Goal: Task Accomplishment & Management: Use online tool/utility

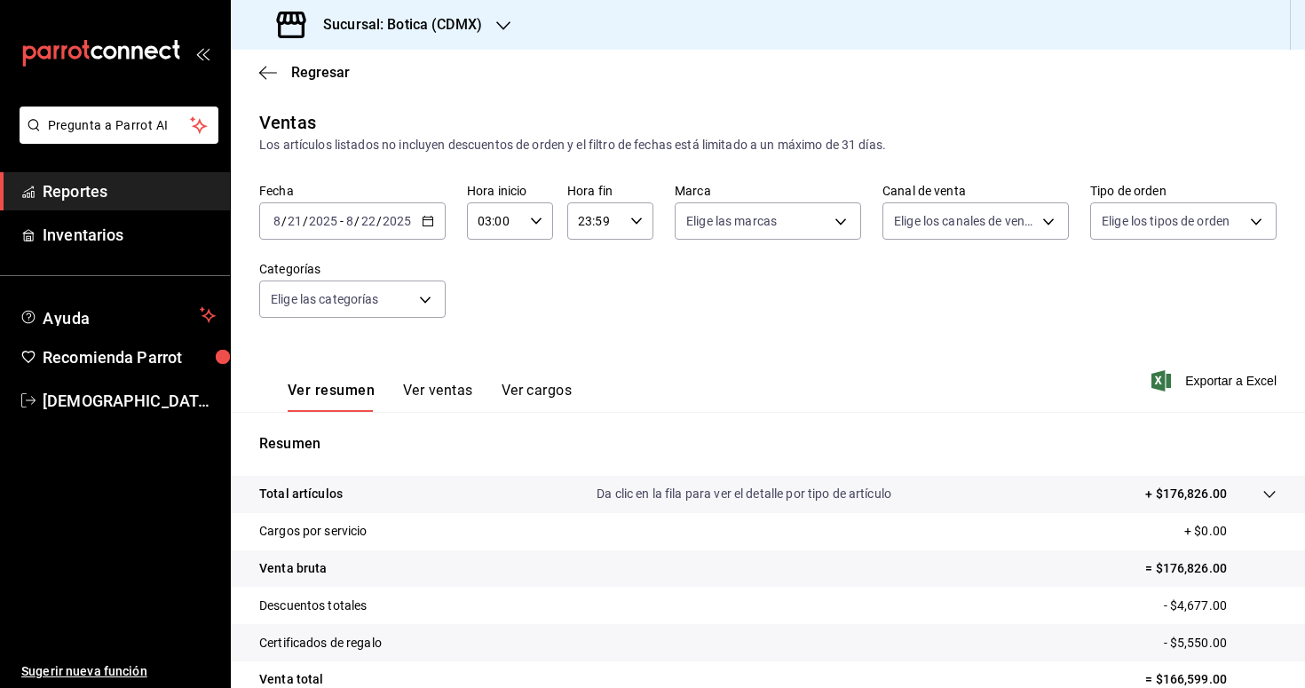
scroll to position [163, 0]
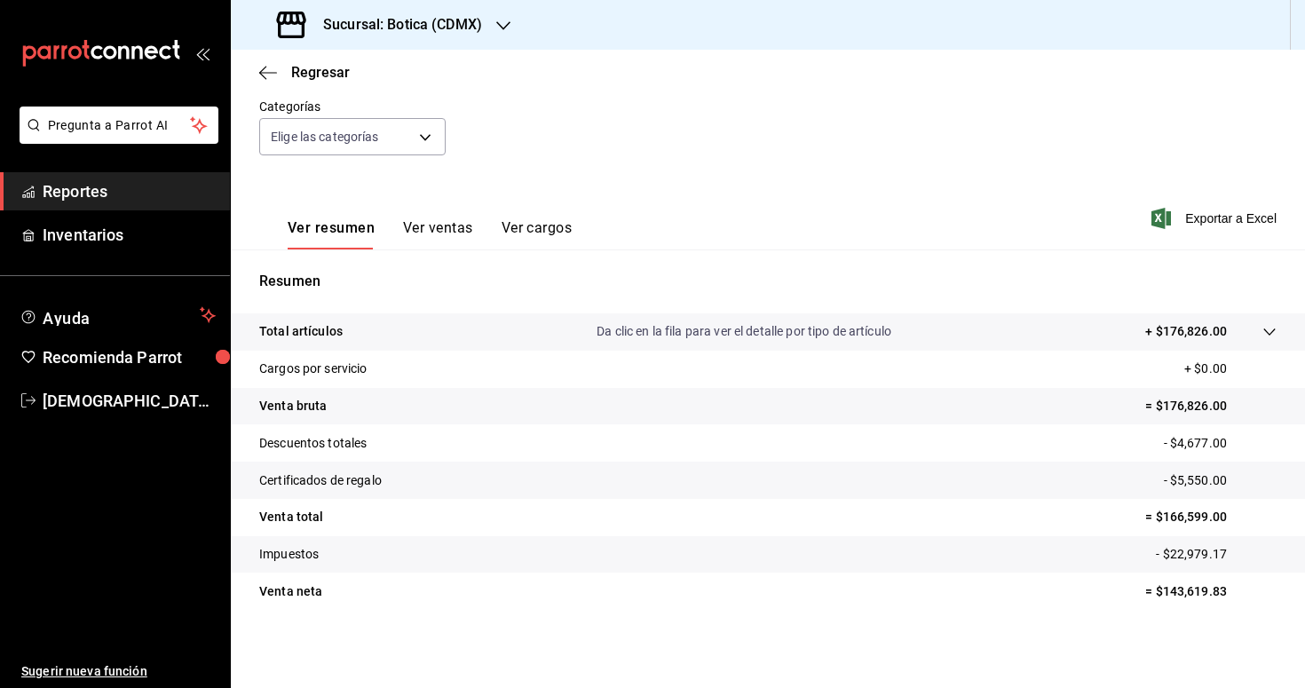
click at [83, 196] on span "Reportes" at bounding box center [129, 191] width 173 height 24
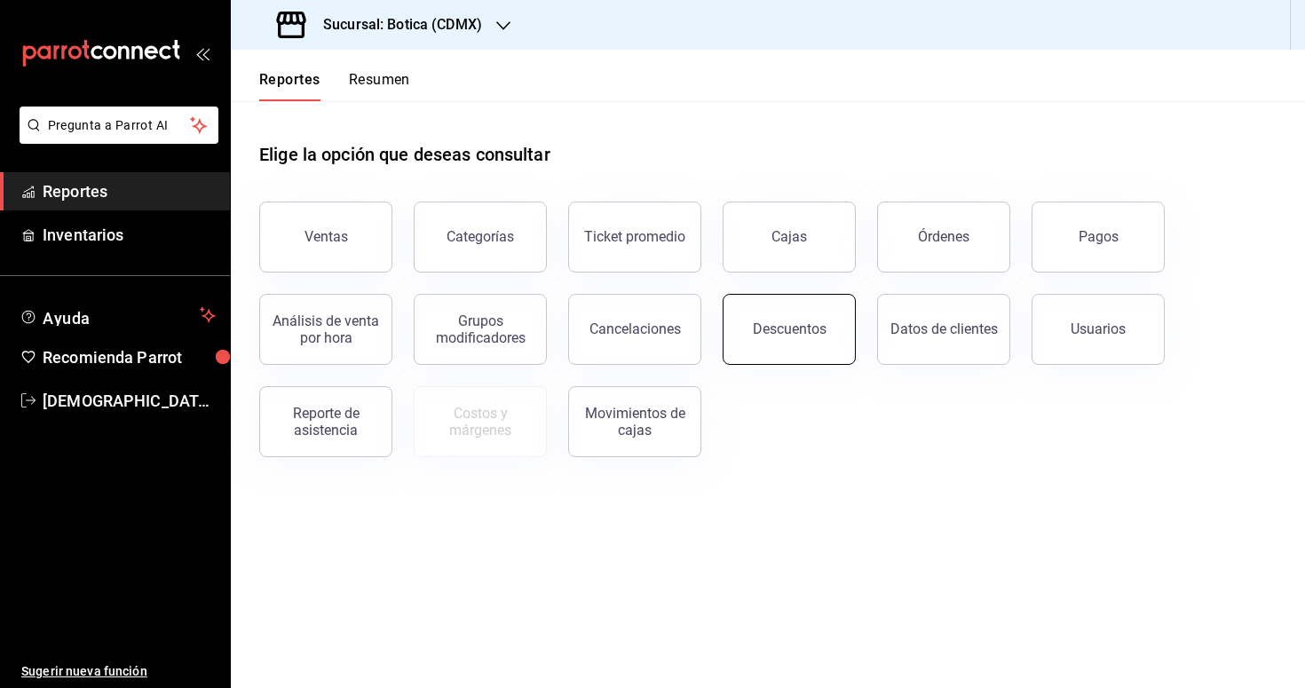
click at [777, 336] on div "Descuentos" at bounding box center [790, 329] width 74 height 17
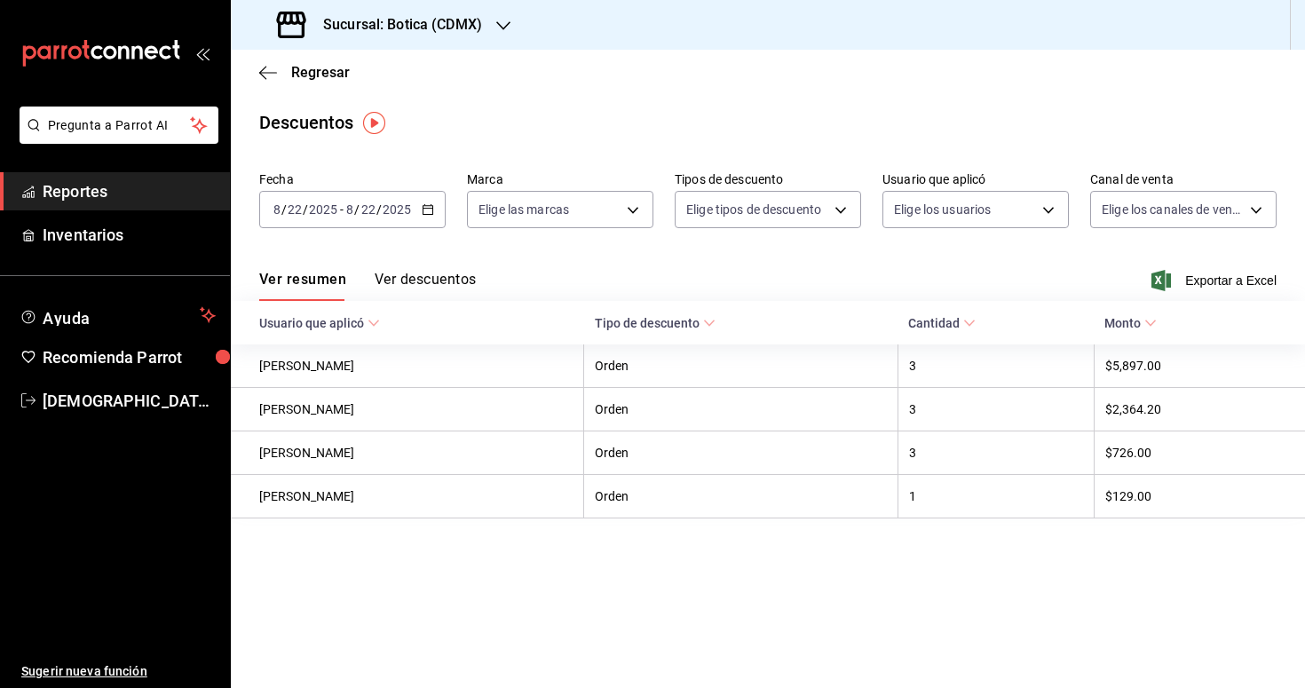
click at [427, 209] on icon "button" at bounding box center [428, 209] width 12 height 12
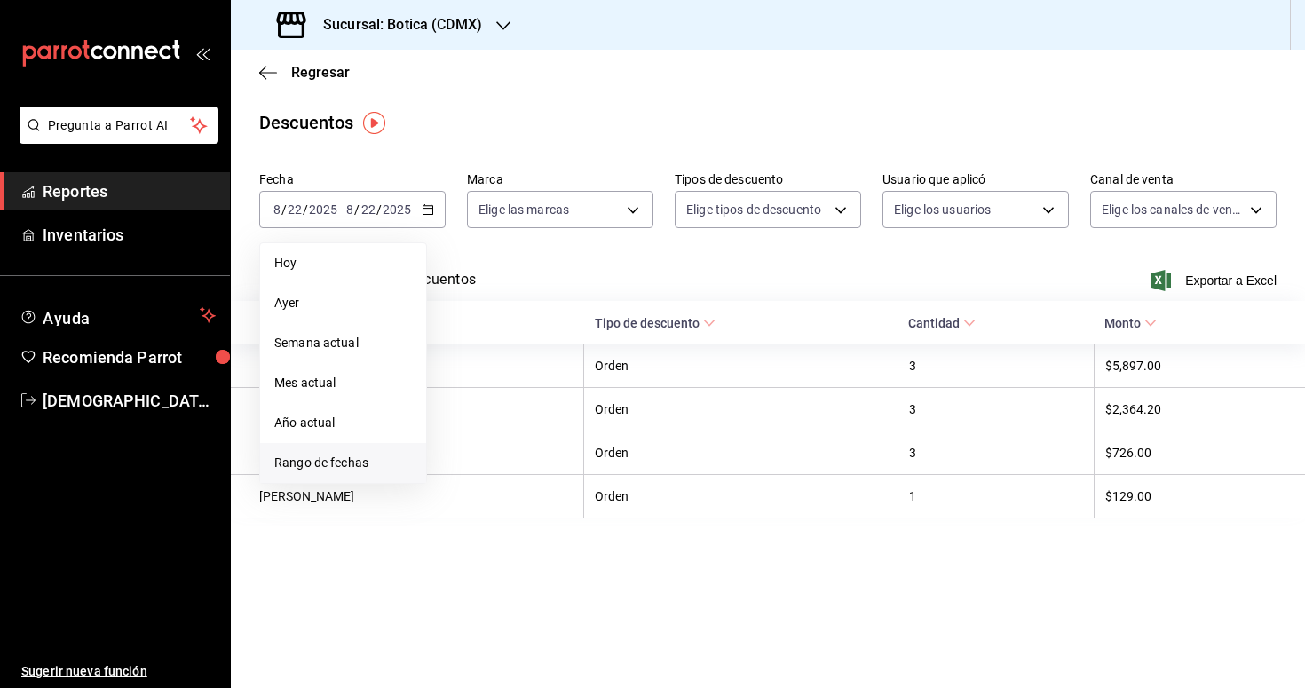
click at [318, 455] on span "Rango de fechas" at bounding box center [343, 463] width 138 height 19
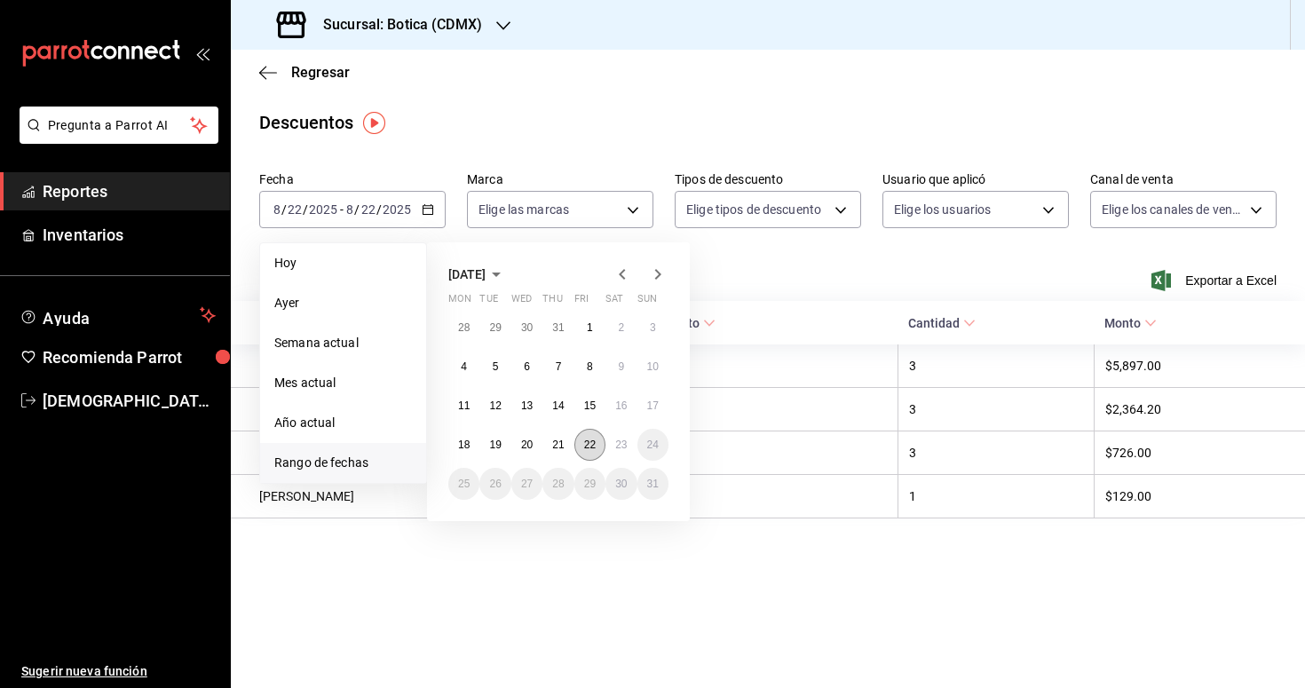
click at [593, 451] on button "22" at bounding box center [590, 445] width 31 height 32
click at [631, 448] on button "23" at bounding box center [621, 445] width 31 height 32
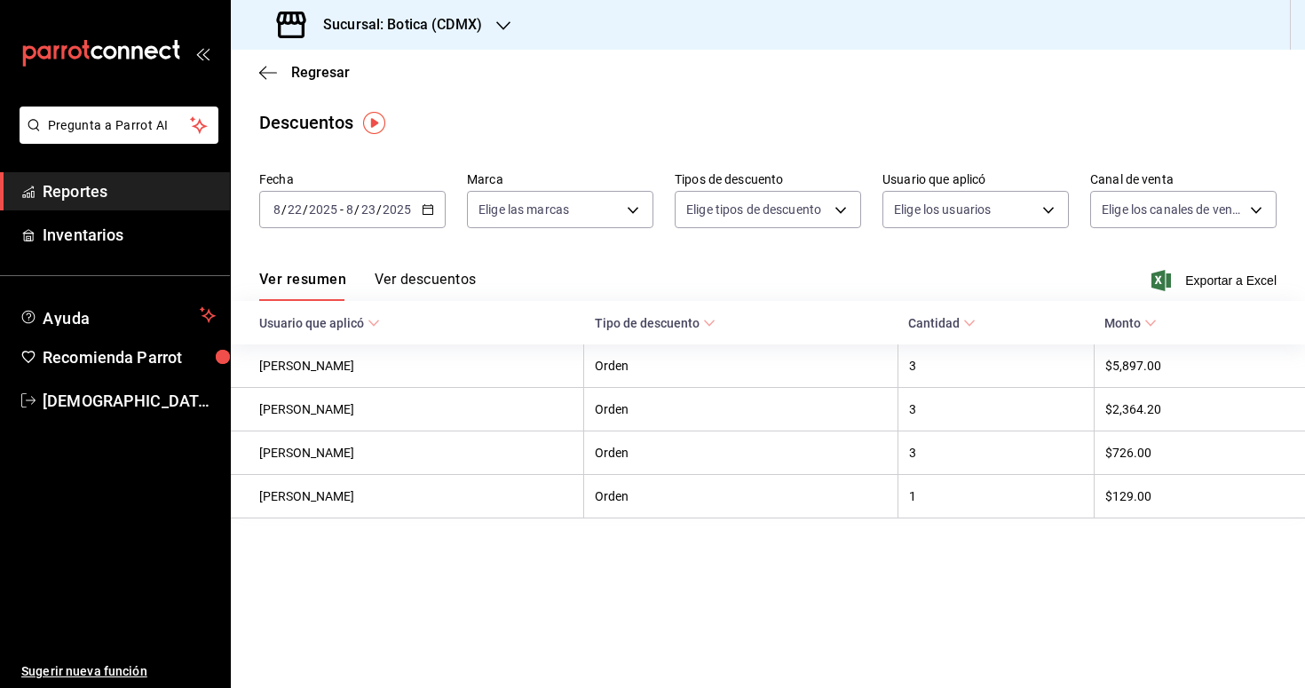
click at [425, 279] on button "Ver descuentos" at bounding box center [425, 286] width 101 height 30
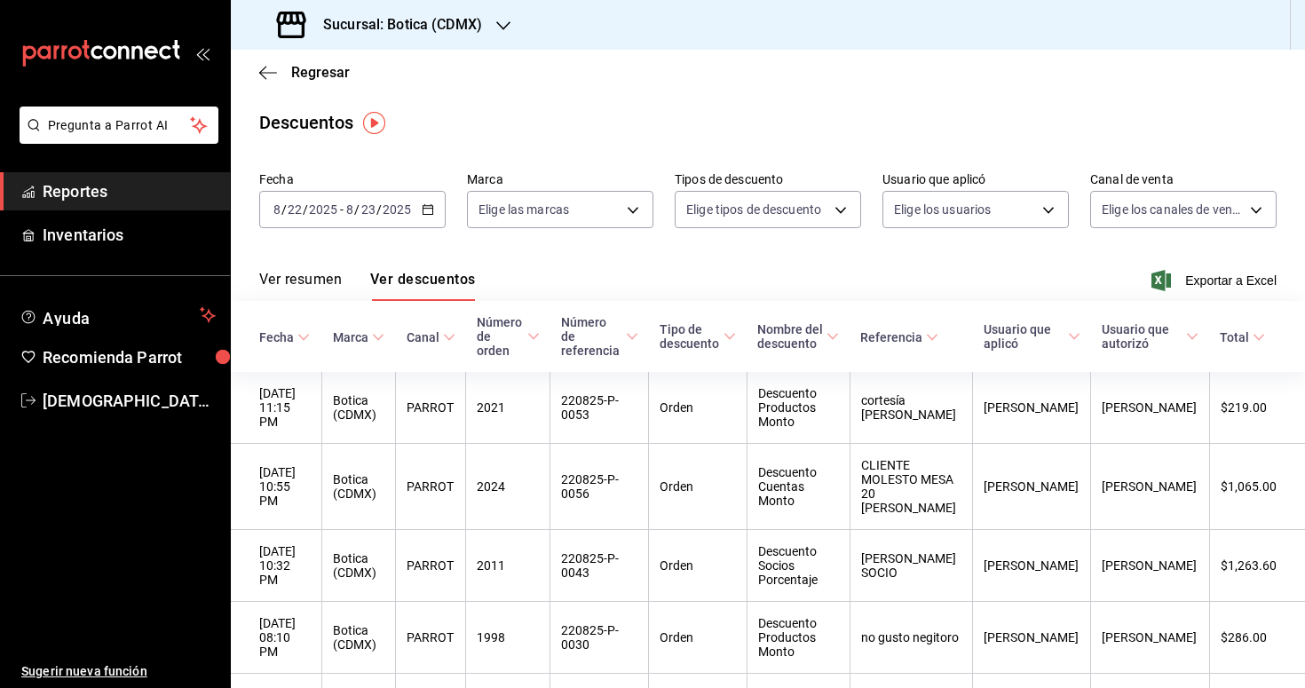
click at [425, 208] on \(Stroke\) "button" at bounding box center [429, 208] width 10 height 1
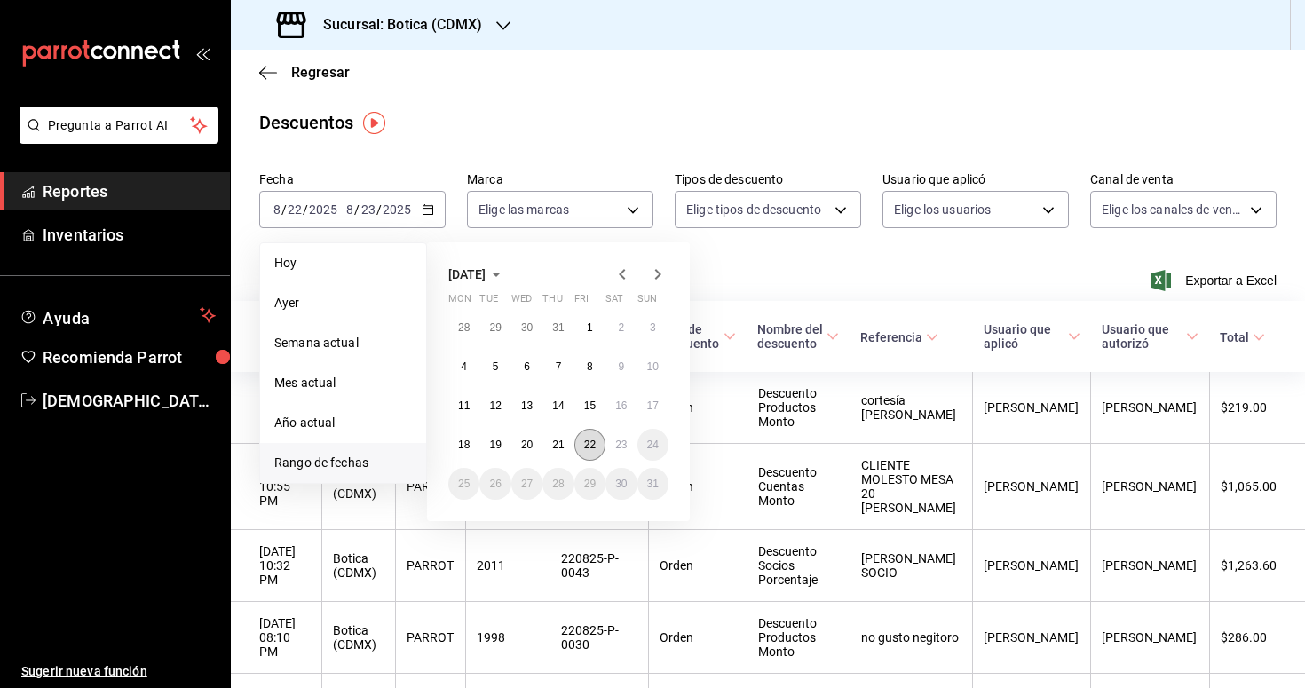
click at [601, 440] on button "22" at bounding box center [590, 445] width 31 height 32
click at [619, 443] on abbr "23" at bounding box center [621, 445] width 12 height 12
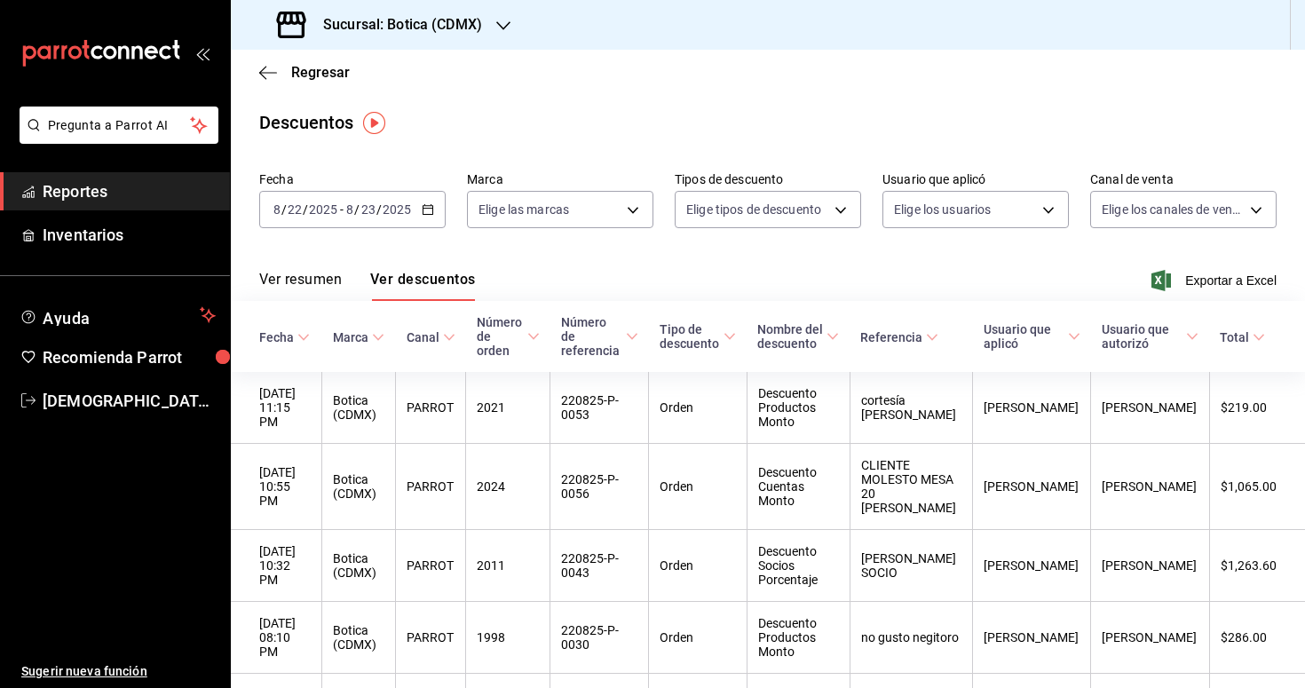
click at [290, 274] on button "Ver resumen" at bounding box center [300, 286] width 83 height 30
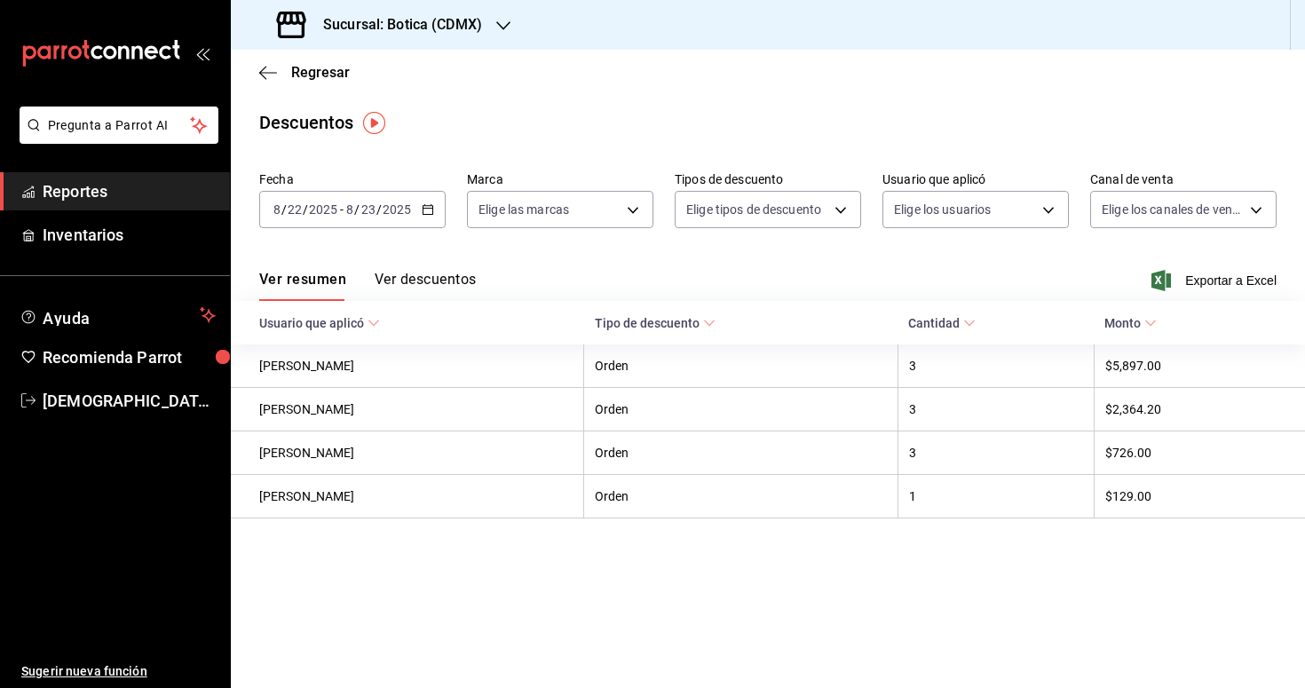
click at [454, 274] on button "Ver descuentos" at bounding box center [425, 286] width 101 height 30
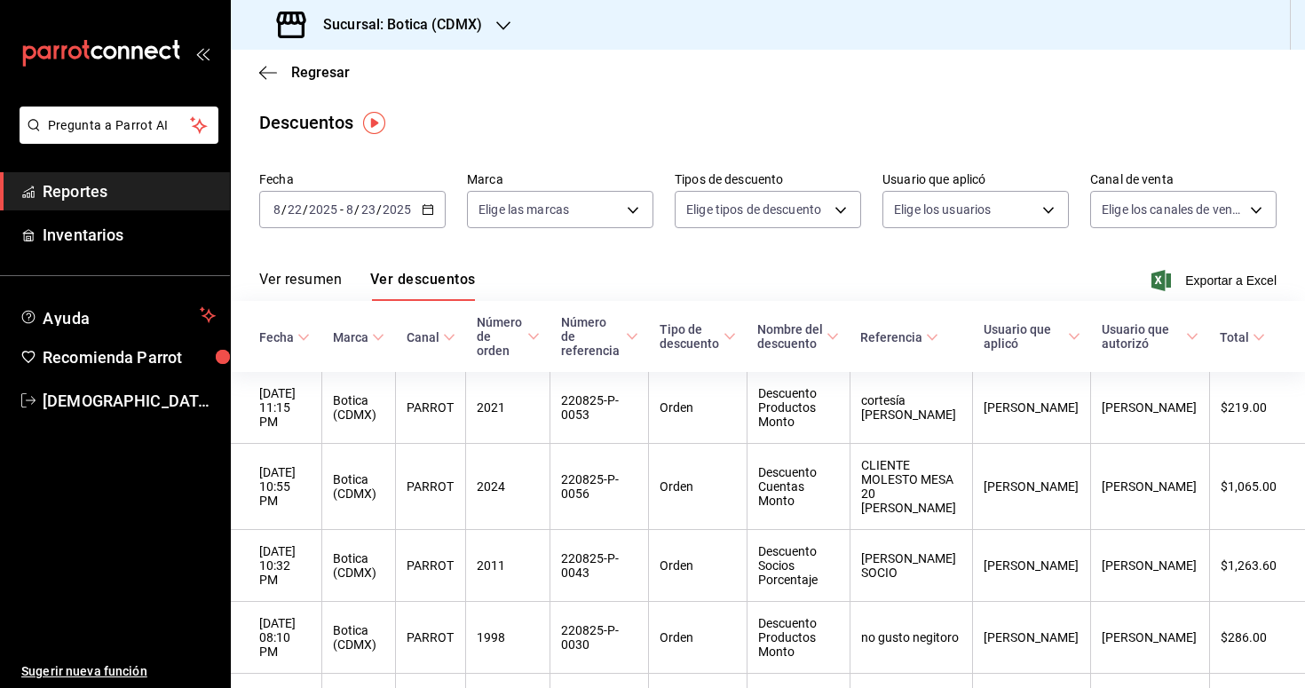
click at [123, 192] on span "Reportes" at bounding box center [129, 191] width 173 height 24
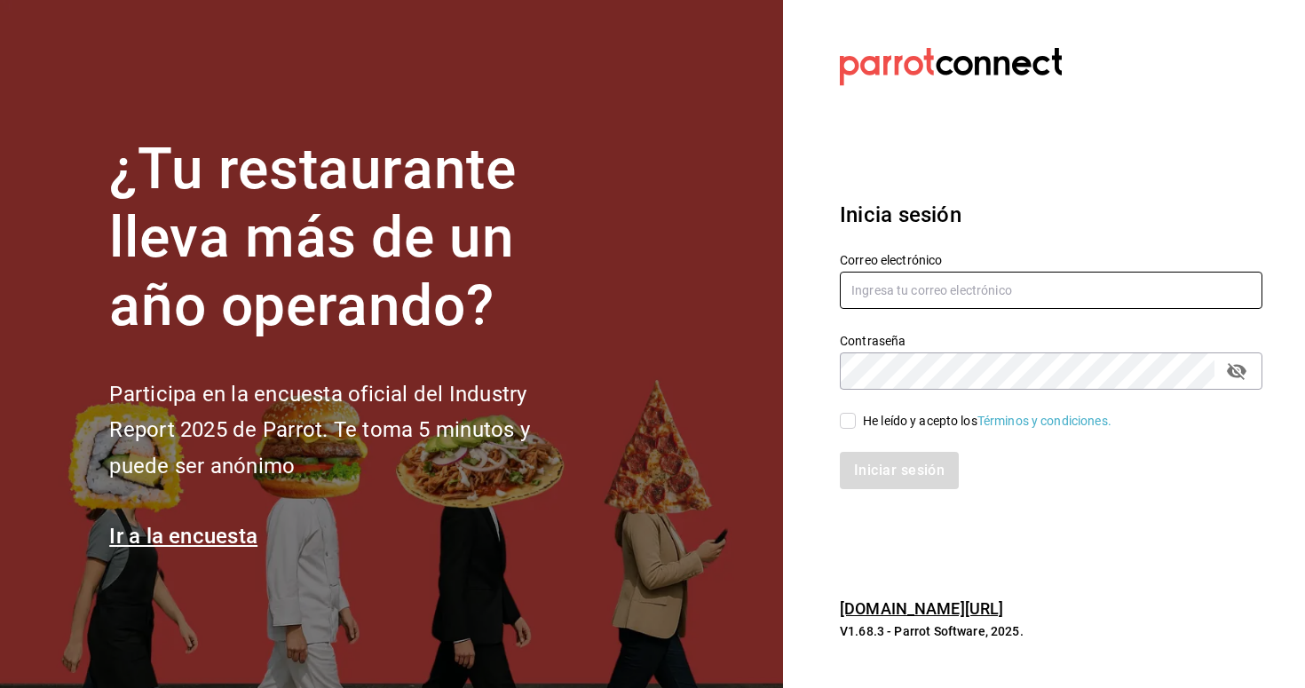
click at [877, 290] on input "text" at bounding box center [1051, 290] width 423 height 37
type input "christian.nadal@grupocosteno.com"
click at [847, 420] on input "He leído y acepto los Términos y condiciones." at bounding box center [848, 421] width 16 height 16
checkbox input "true"
click at [881, 461] on button "Iniciar sesión" at bounding box center [900, 470] width 121 height 37
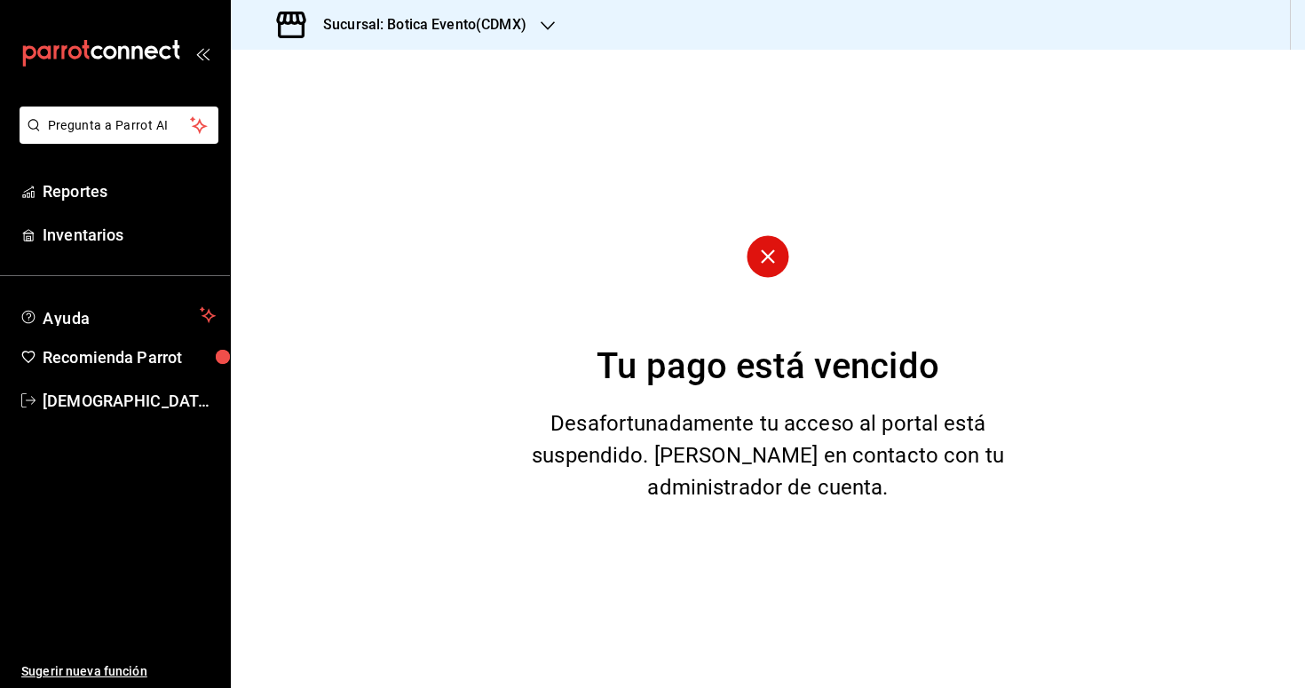
click at [413, 14] on h3 "Sucursal: Botica Evento(CDMX)" at bounding box center [418, 24] width 218 height 21
click at [277, 115] on span "Botica (CDMX)" at bounding box center [286, 116] width 83 height 19
click at [72, 192] on span "Reportes" at bounding box center [129, 191] width 173 height 24
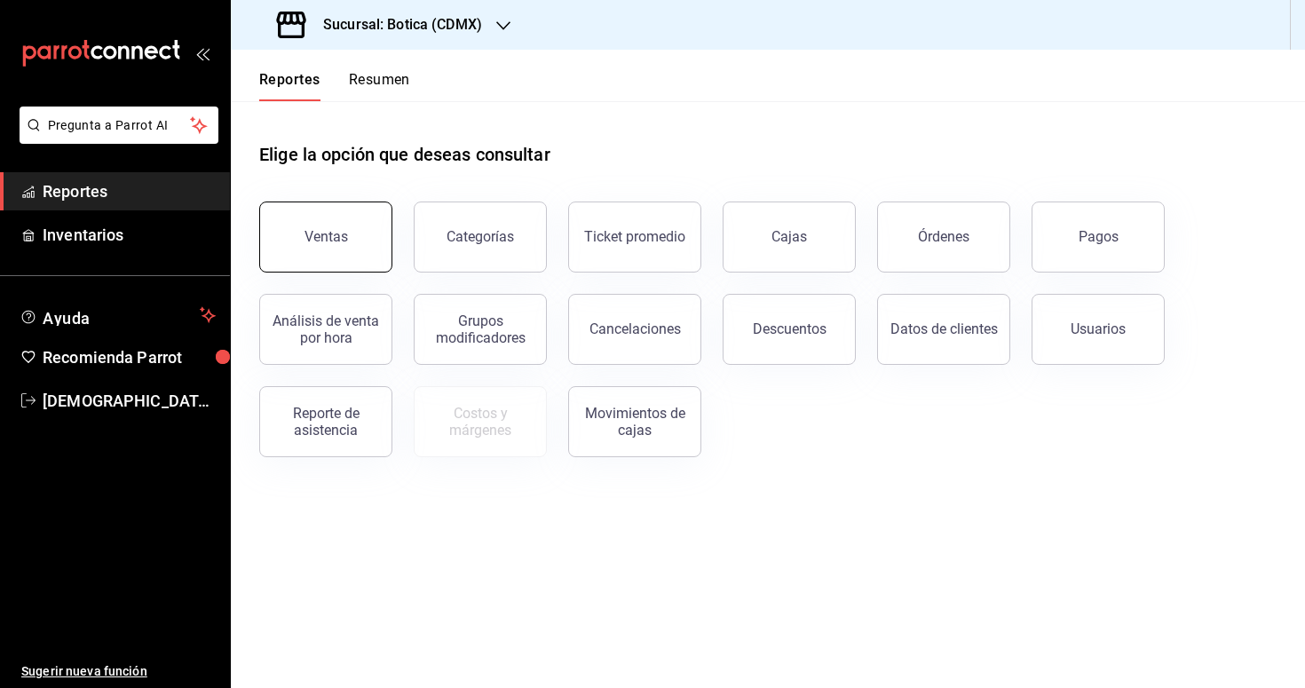
click at [375, 236] on button "Ventas" at bounding box center [325, 237] width 133 height 71
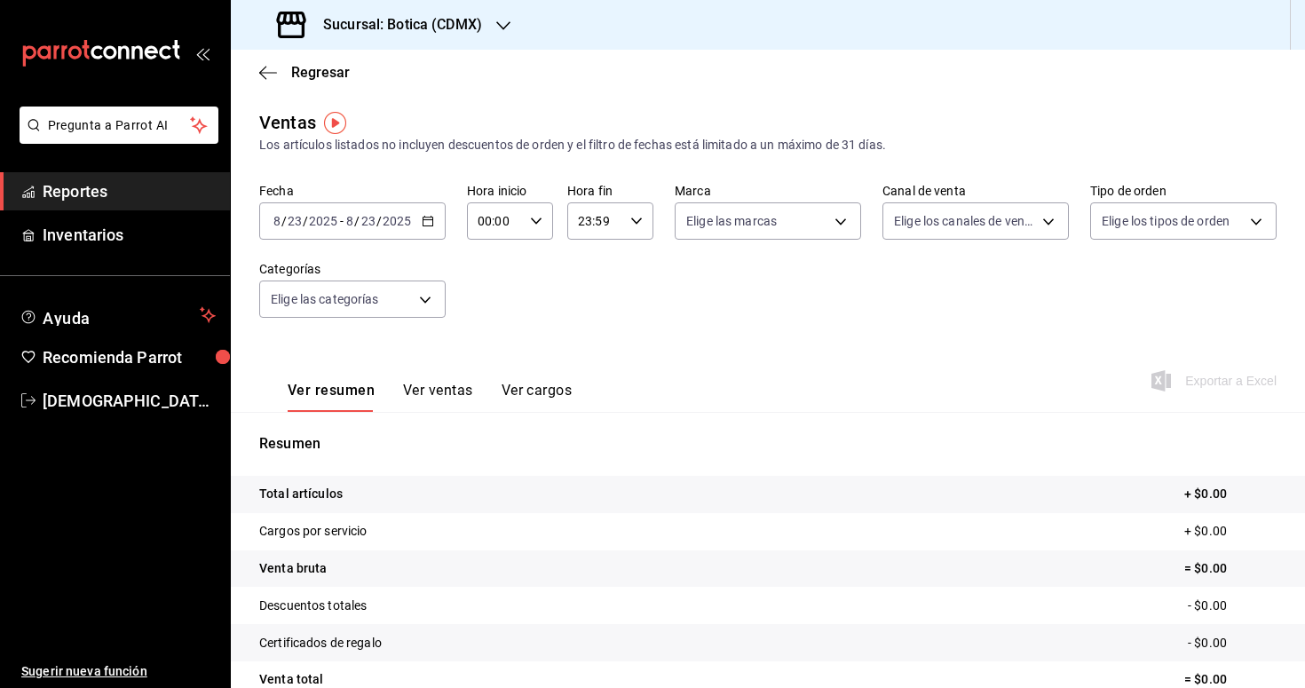
click at [425, 227] on div "2025-08-23 8 / 23 / 2025 - 2025-08-23 8 / 23 / 2025" at bounding box center [352, 220] width 186 height 37
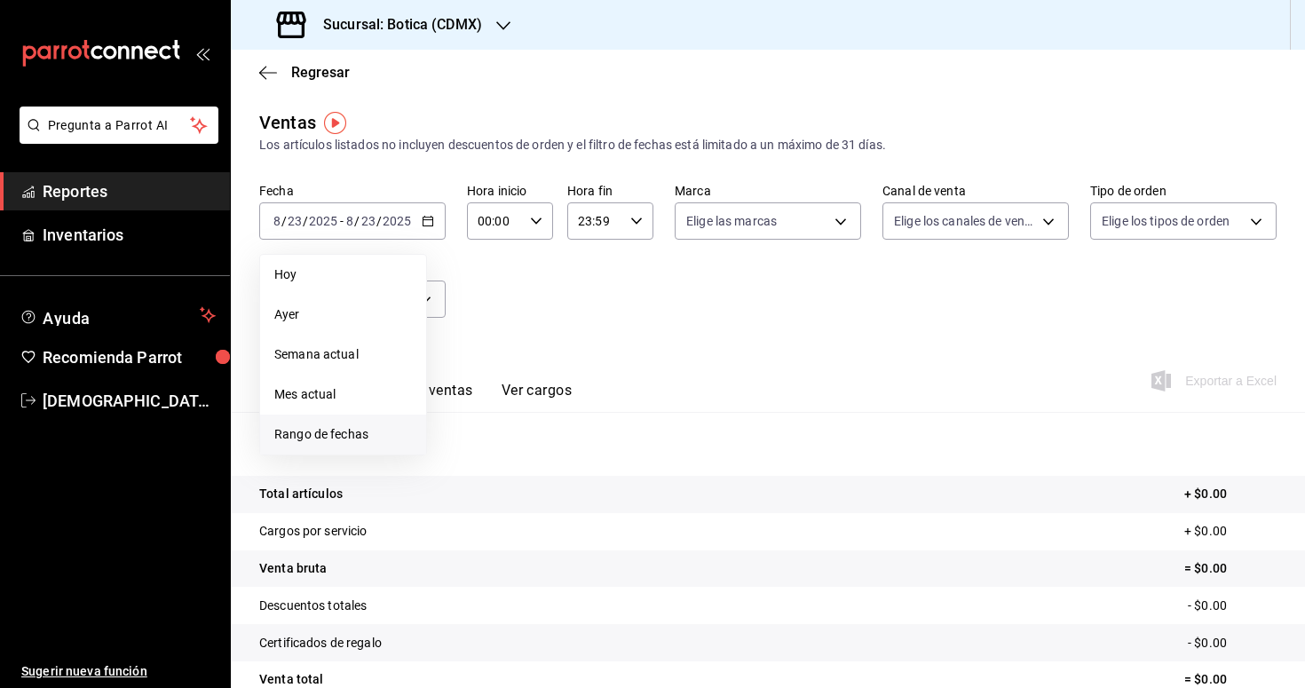
click at [321, 440] on span "Rango de fechas" at bounding box center [343, 434] width 138 height 19
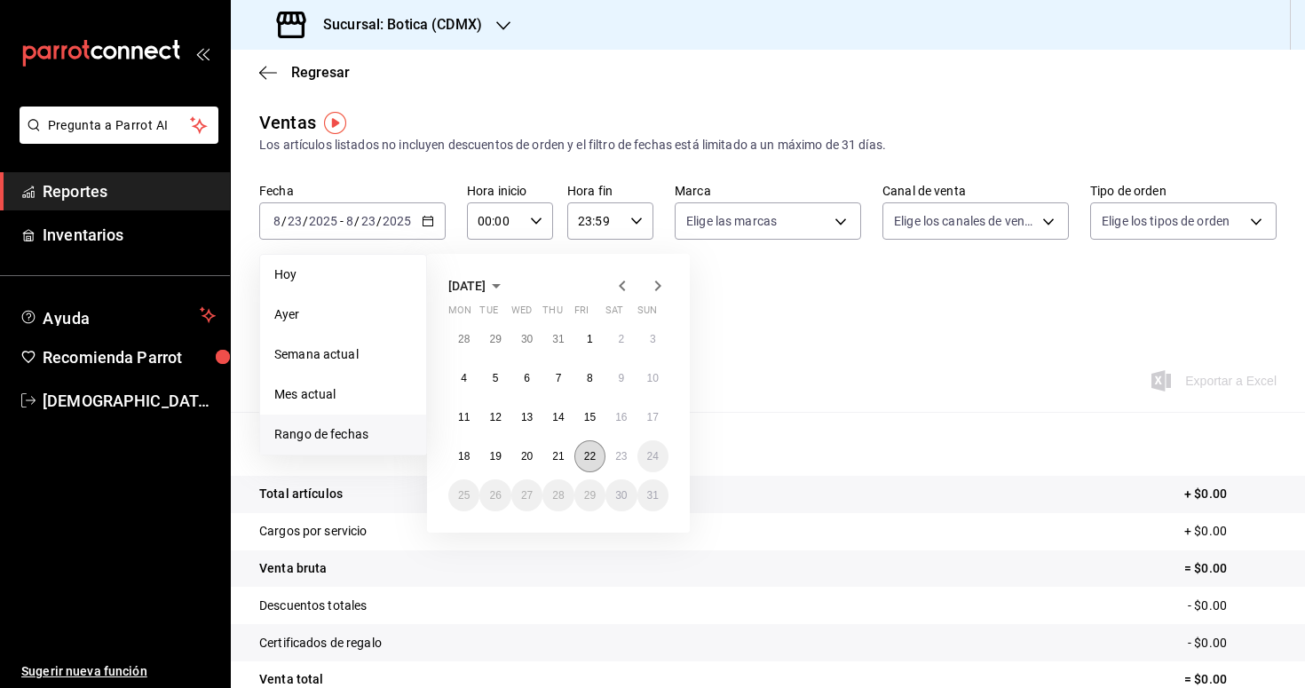
click at [582, 464] on button "22" at bounding box center [590, 456] width 31 height 32
click at [621, 462] on button "23" at bounding box center [621, 456] width 31 height 32
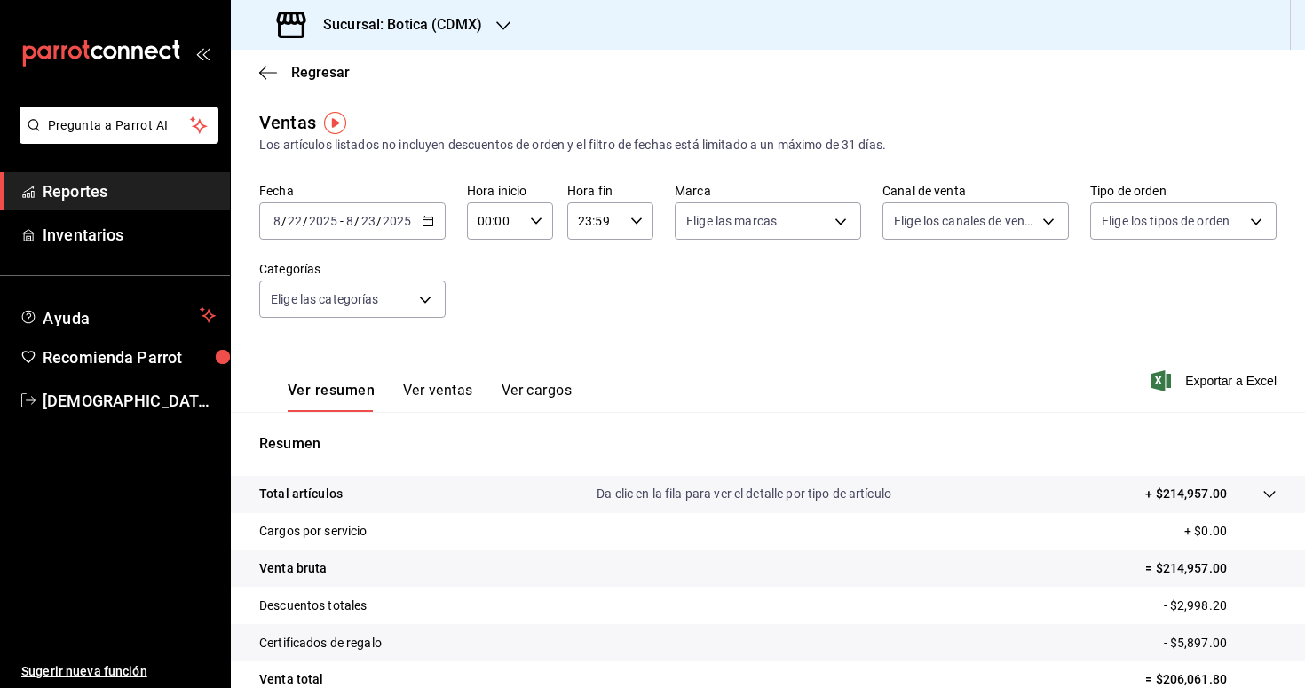
click at [535, 230] on div "00:00 Hora inicio" at bounding box center [510, 220] width 86 height 37
click at [489, 353] on span "03" at bounding box center [488, 352] width 15 height 14
type input "03:00"
click at [680, 367] on div at bounding box center [652, 344] width 1305 height 688
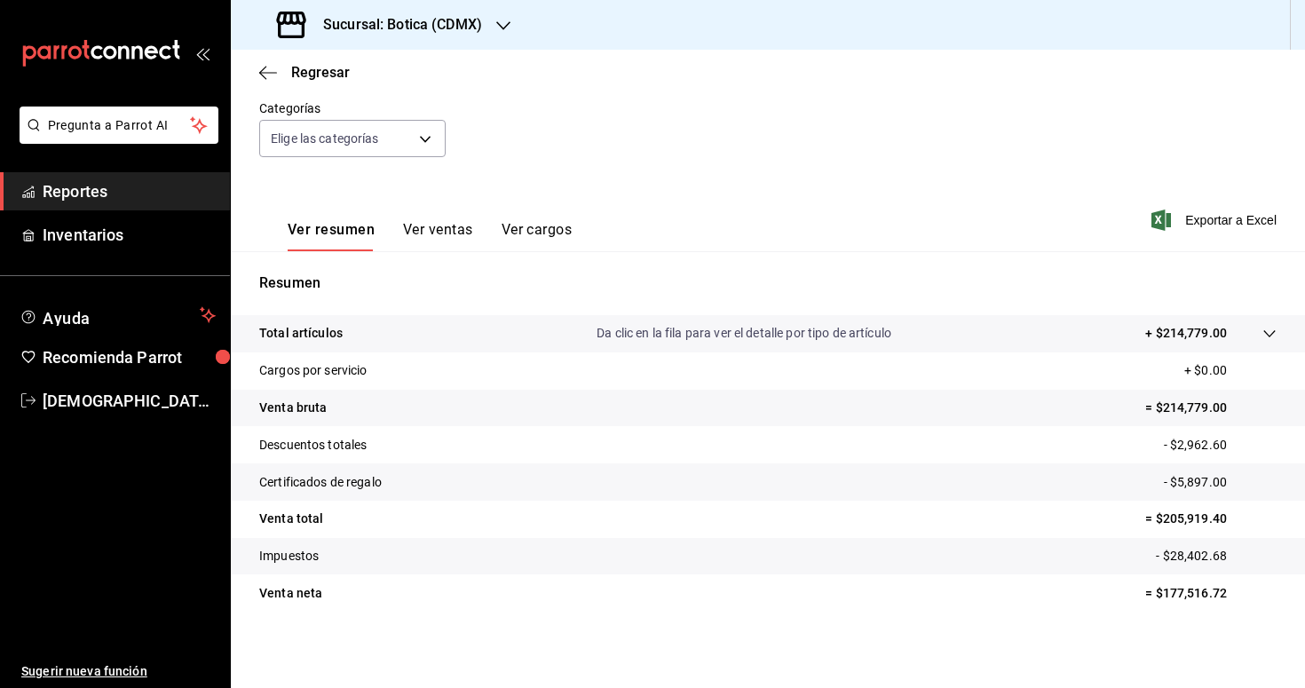
scroll to position [163, 0]
click at [1278, 332] on tr "Total artículos Da clic en la fila para ver el detalle por tipo de artículo + $…" at bounding box center [768, 331] width 1075 height 37
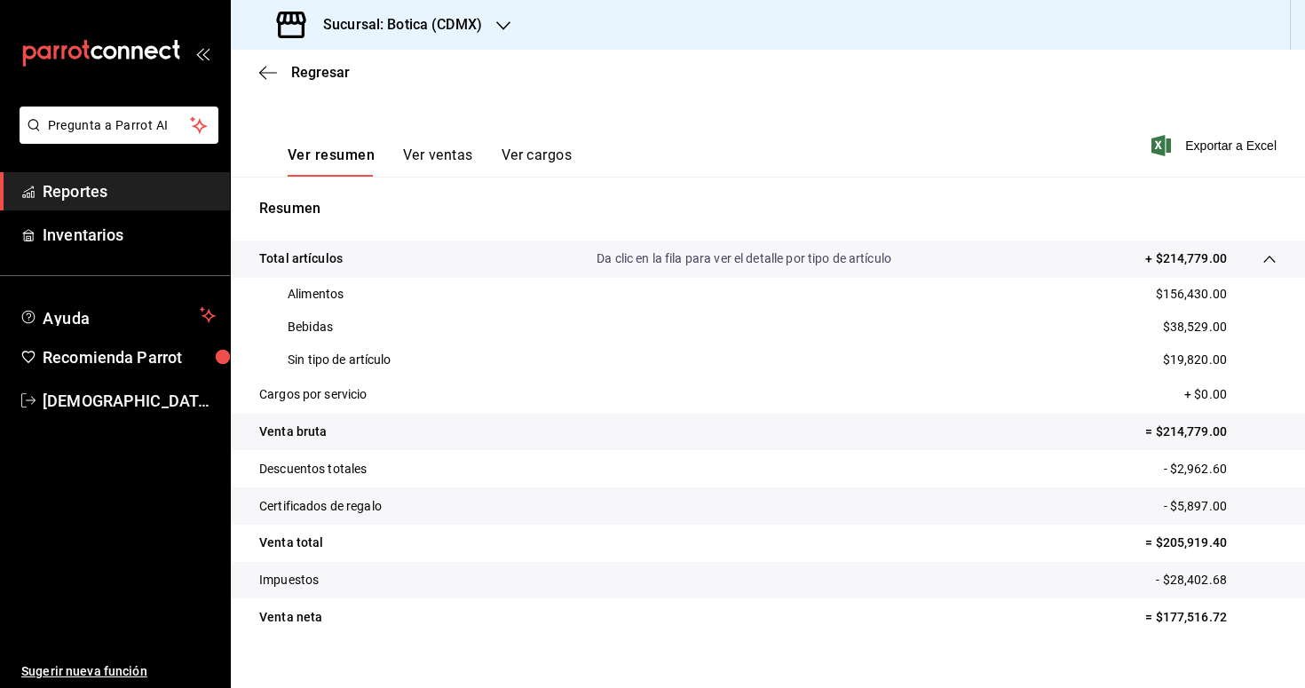
scroll to position [239, 0]
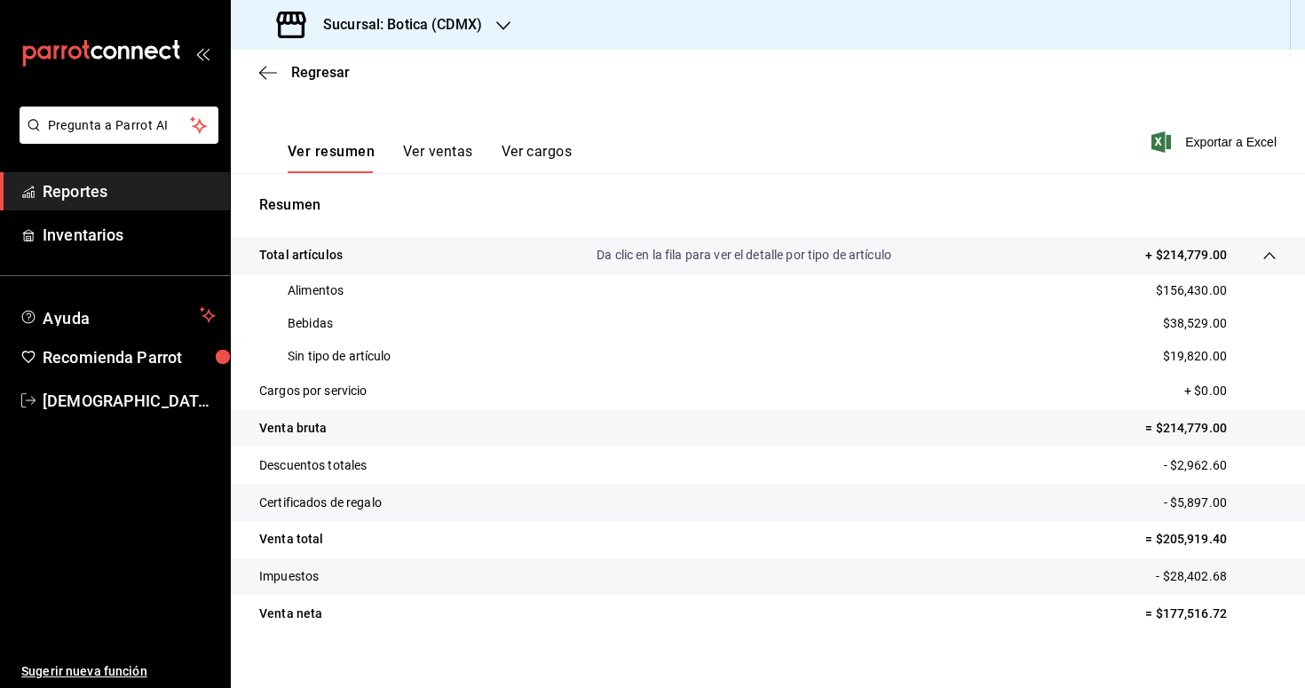
click at [352, 467] on p "Descuentos totales" at bounding box center [312, 465] width 107 height 19
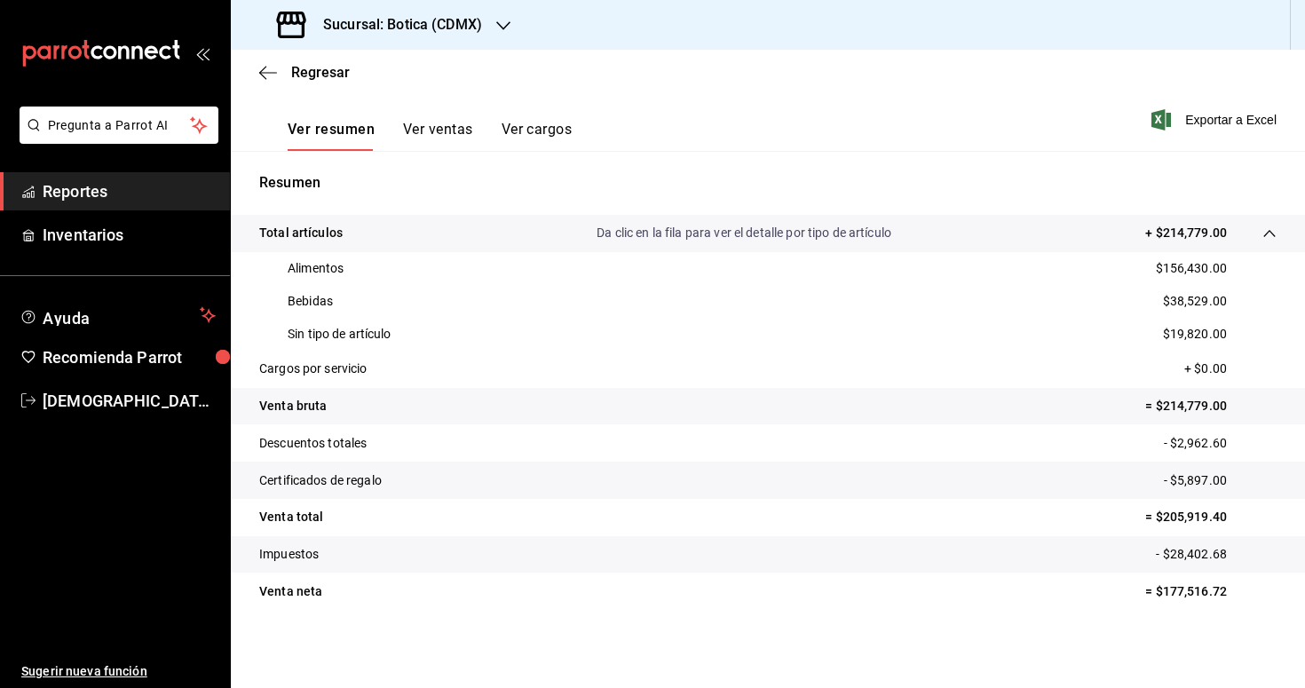
click at [75, 195] on span "Reportes" at bounding box center [129, 191] width 173 height 24
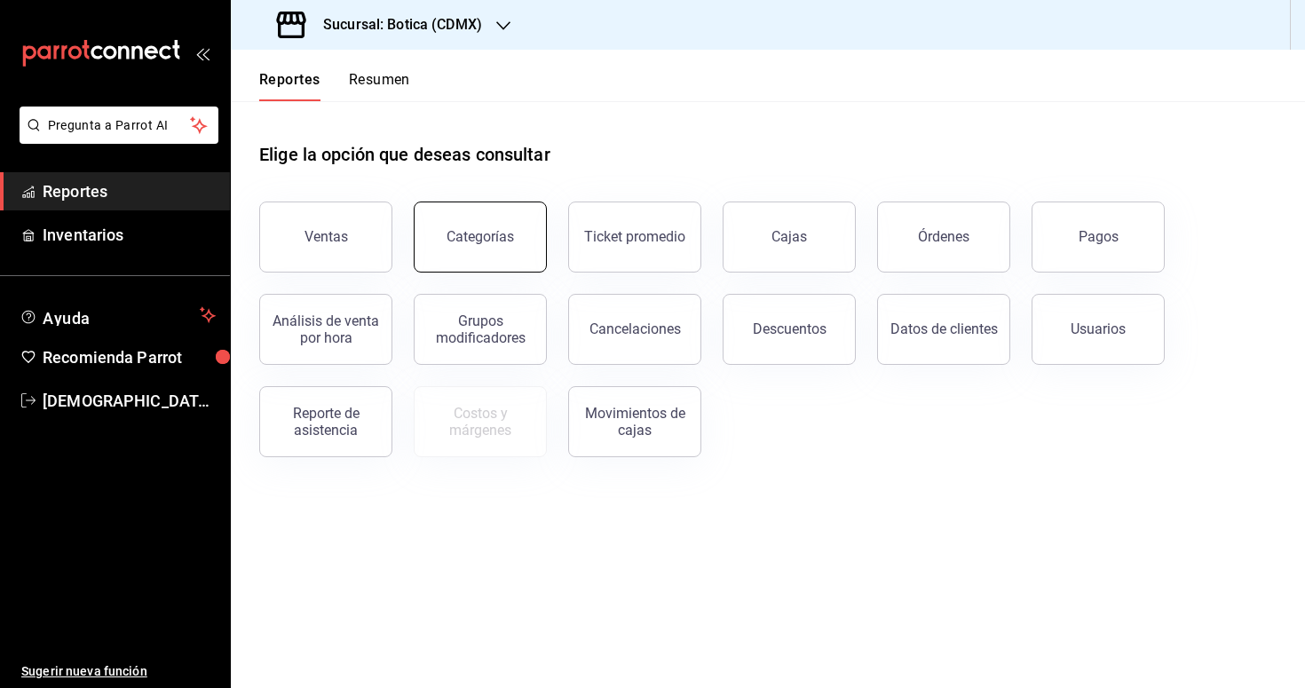
click at [458, 235] on div "Categorías" at bounding box center [480, 236] width 67 height 17
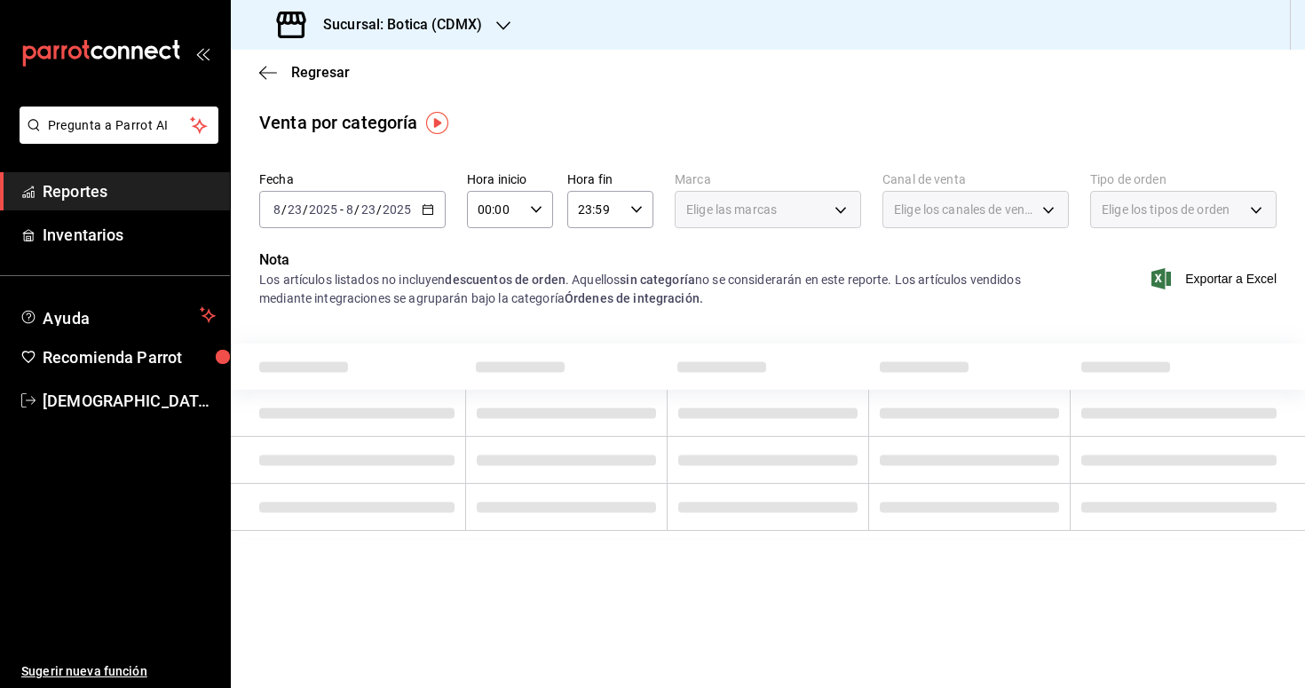
click at [431, 220] on div "2025-08-23 8 / 23 / 2025 - 2025-08-23 8 / 23 / 2025" at bounding box center [352, 209] width 186 height 37
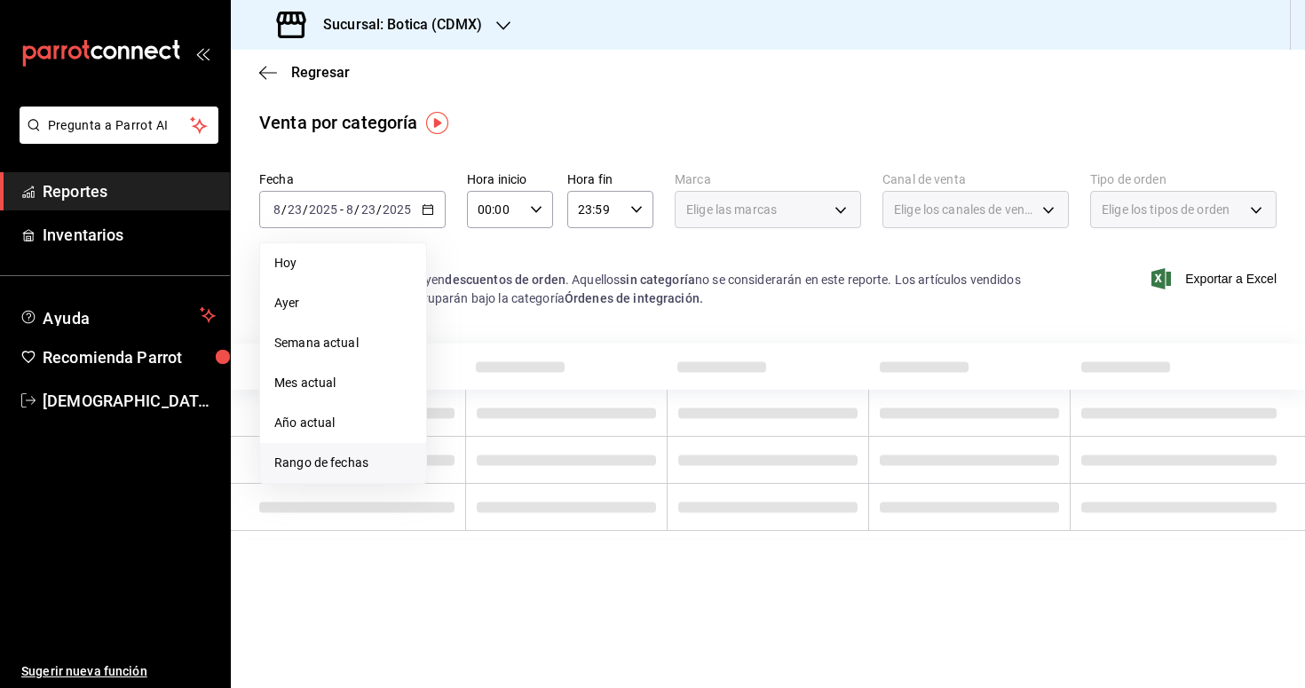
click at [367, 458] on span "Rango de fechas" at bounding box center [343, 463] width 138 height 19
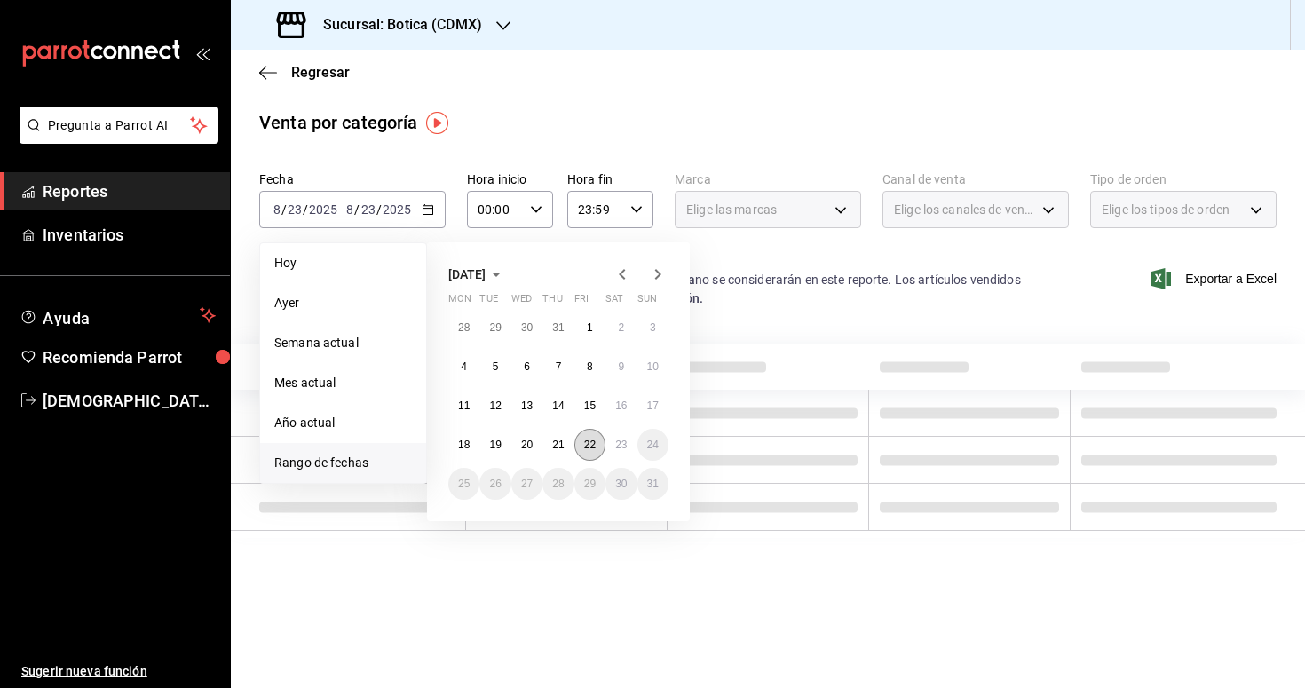
click at [583, 444] on button "22" at bounding box center [590, 445] width 31 height 32
click at [613, 447] on button "23" at bounding box center [621, 445] width 31 height 32
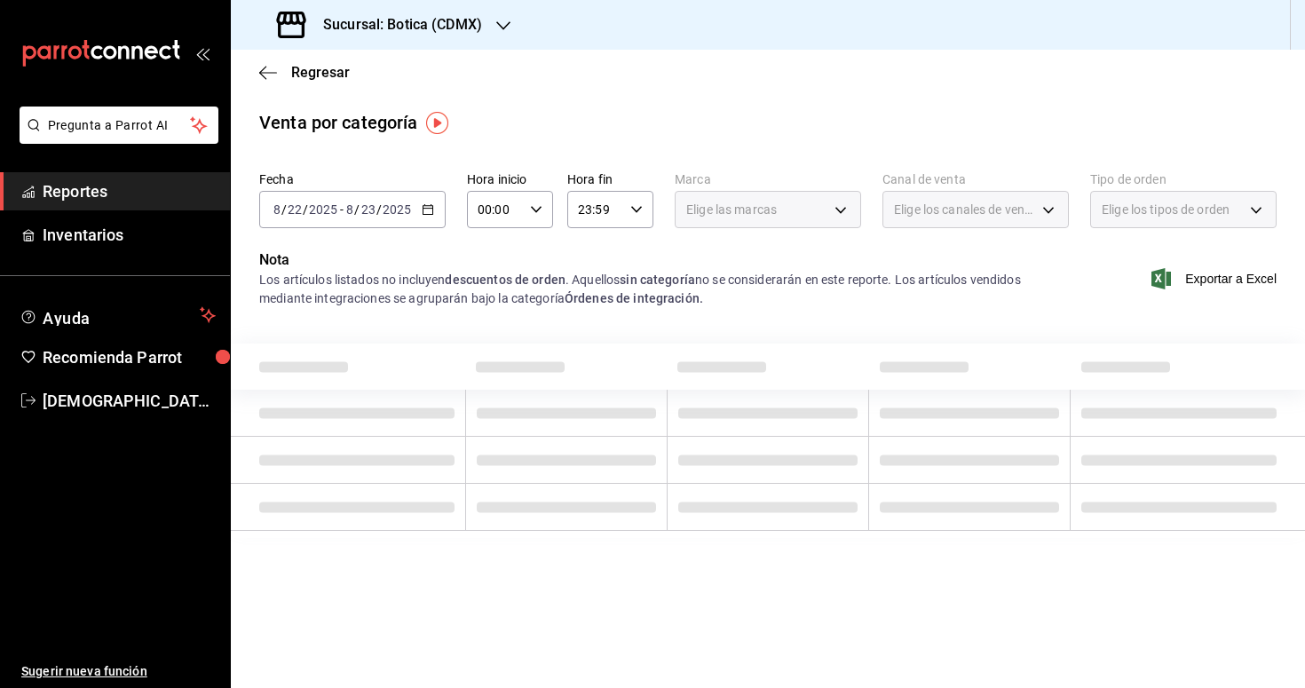
click at [535, 210] on icon "button" at bounding box center [536, 209] width 12 height 12
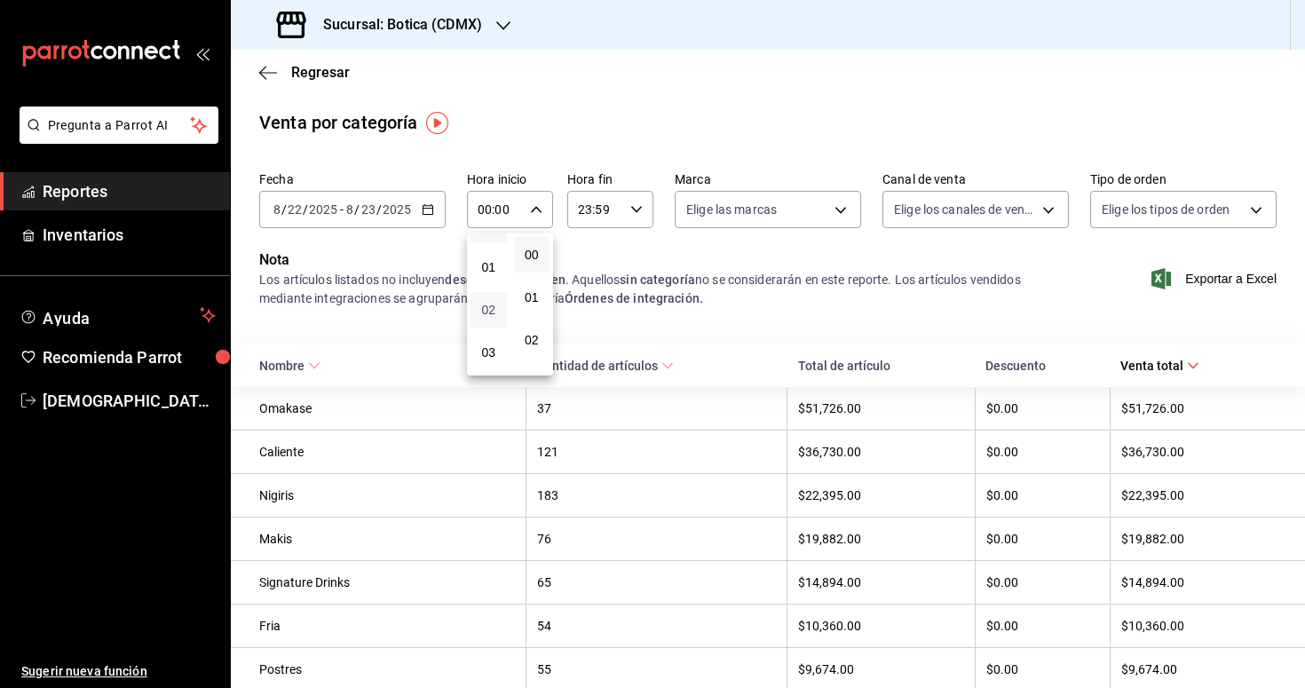
scroll to position [33, 0]
click at [488, 351] on span "03" at bounding box center [488, 350] width 15 height 14
type input "03:00"
click at [694, 291] on div at bounding box center [652, 344] width 1305 height 688
click at [105, 182] on span "Reportes" at bounding box center [129, 191] width 173 height 24
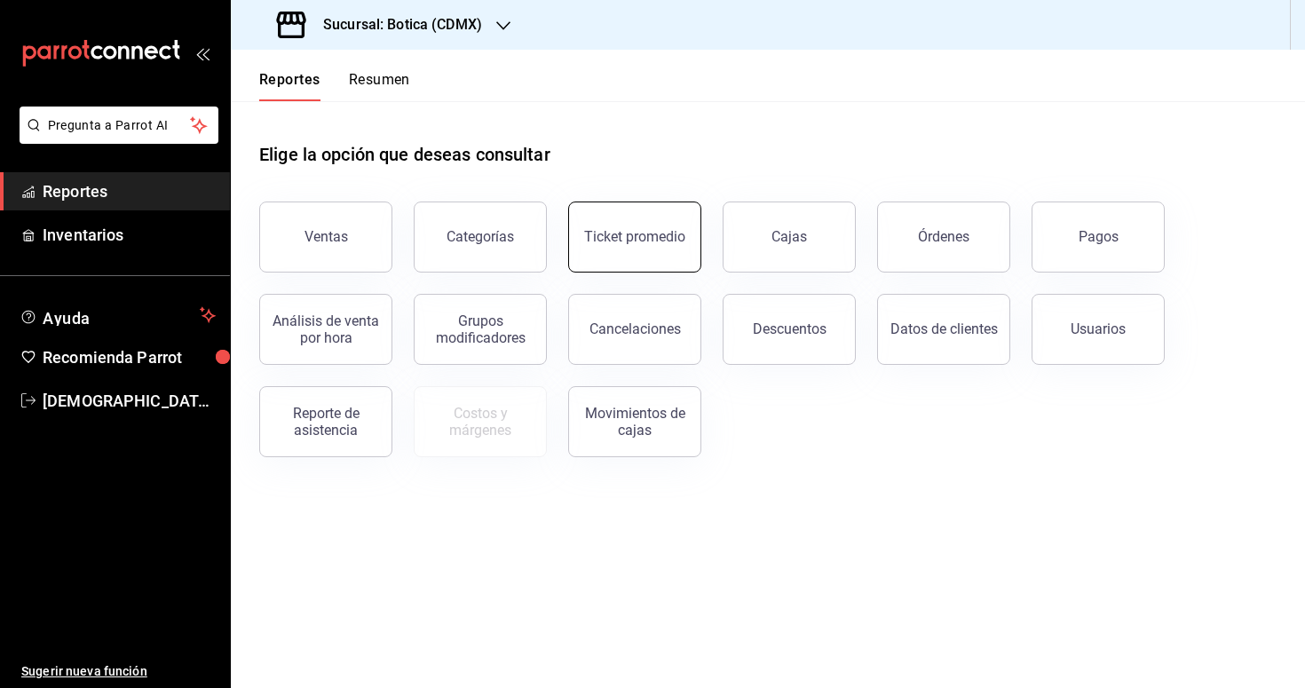
click at [615, 260] on button "Ticket promedio" at bounding box center [634, 237] width 133 height 71
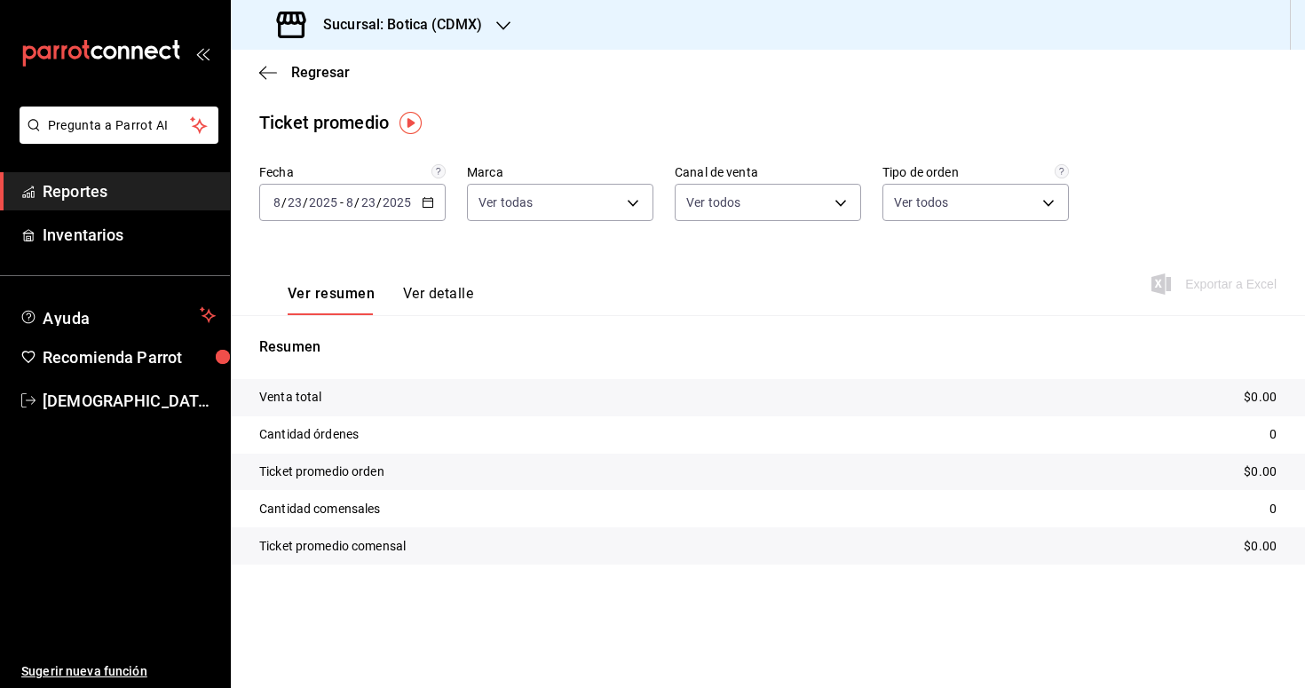
click at [428, 224] on div "Fecha 2025-08-23 8 / 23 / 2025 - 2025-08-23 8 / 23 / 2025 Marca Ver todas d5352…" at bounding box center [768, 203] width 1018 height 78
click at [428, 215] on div "2025-08-23 8 / 23 / 2025 - 2025-08-23 8 / 23 / 2025" at bounding box center [352, 202] width 186 height 37
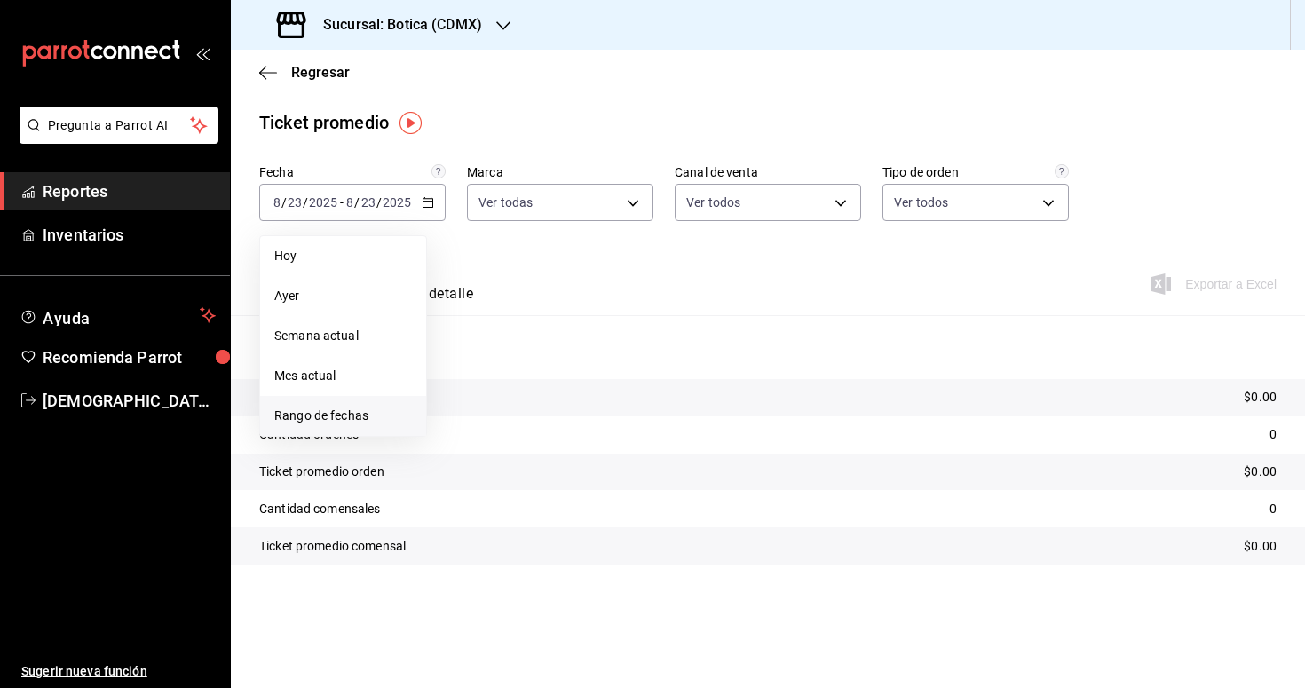
click at [329, 419] on span "Rango de fechas" at bounding box center [343, 416] width 138 height 19
click at [583, 441] on button "22" at bounding box center [590, 438] width 31 height 32
click at [616, 442] on abbr "23" at bounding box center [621, 438] width 12 height 12
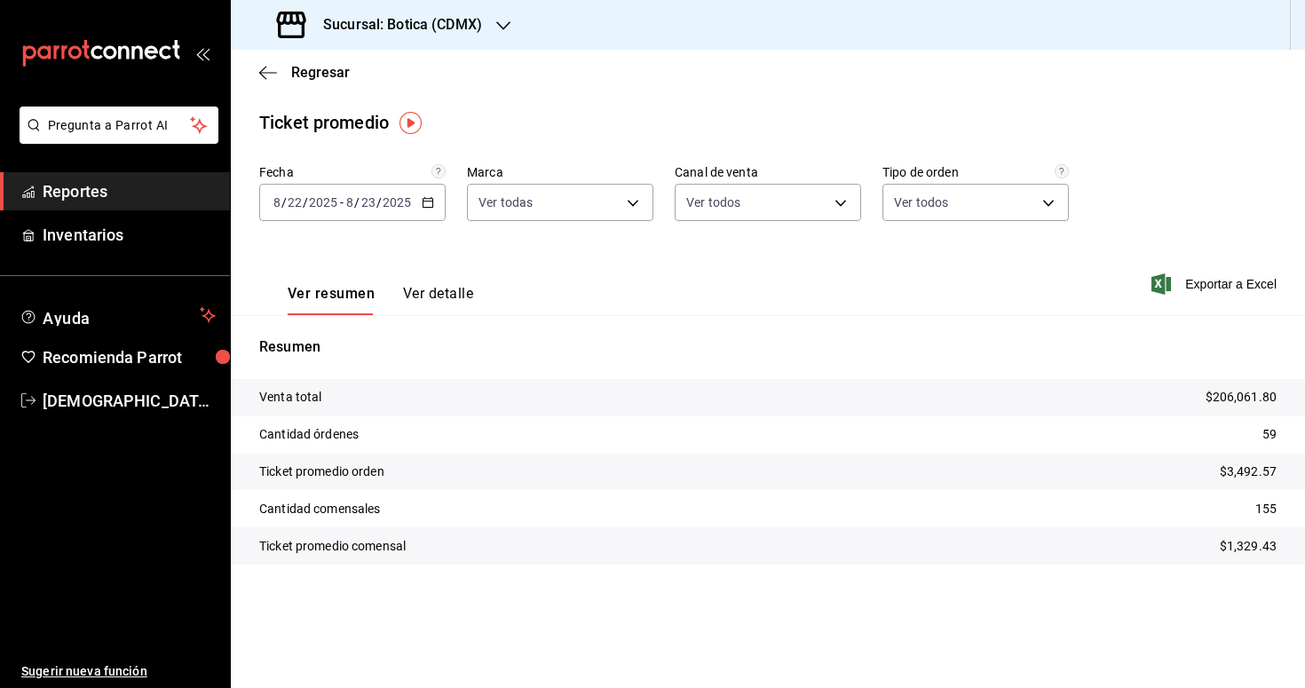
click at [115, 188] on span "Reportes" at bounding box center [129, 191] width 173 height 24
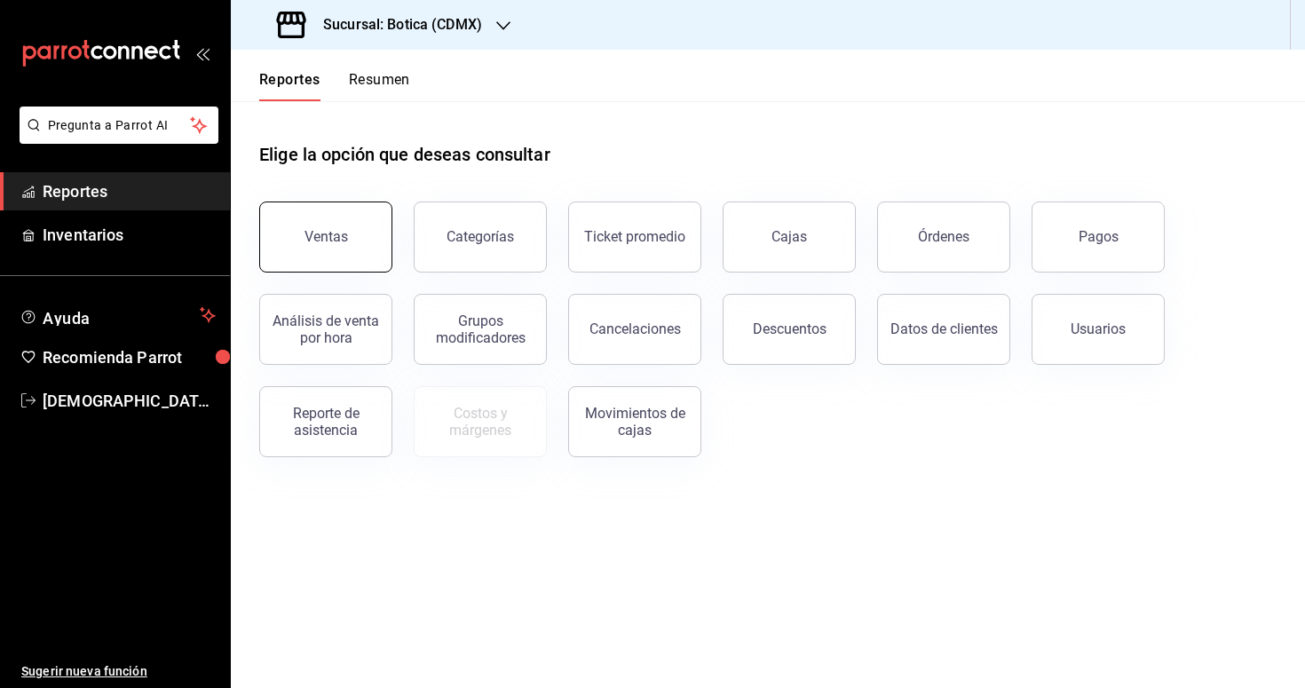
click at [363, 237] on button "Ventas" at bounding box center [325, 237] width 133 height 71
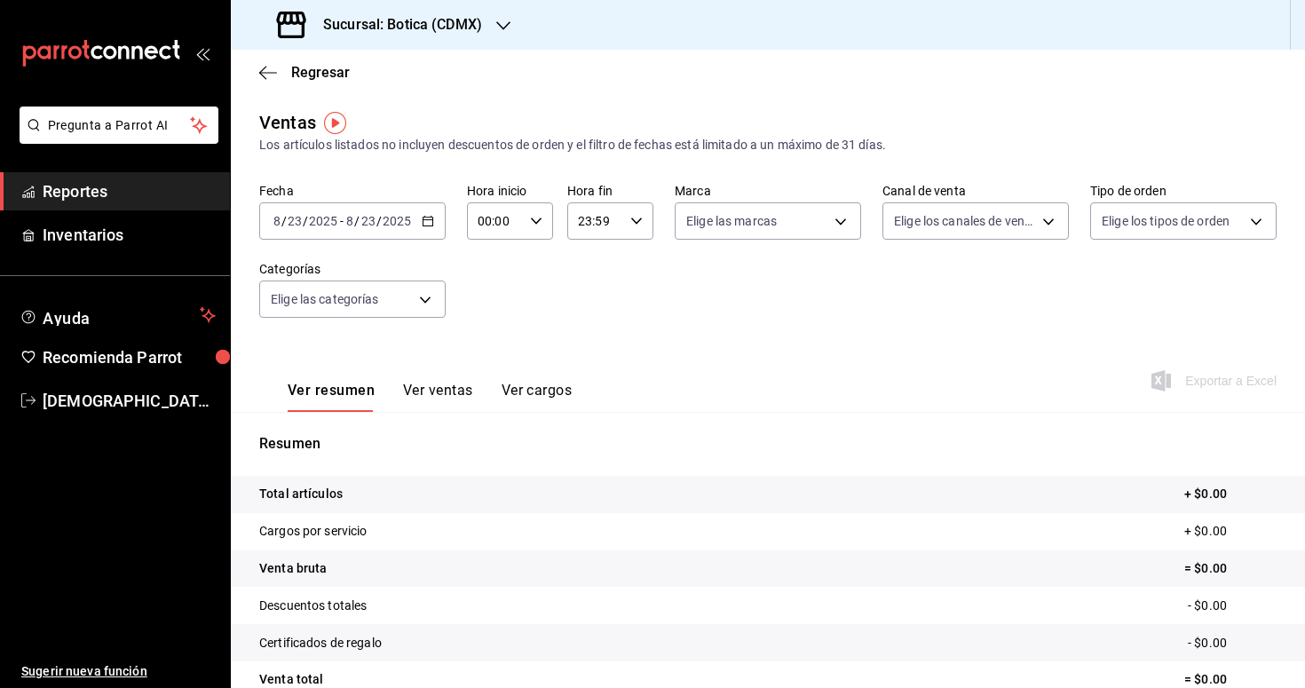
click at [426, 216] on icon "button" at bounding box center [428, 221] width 12 height 12
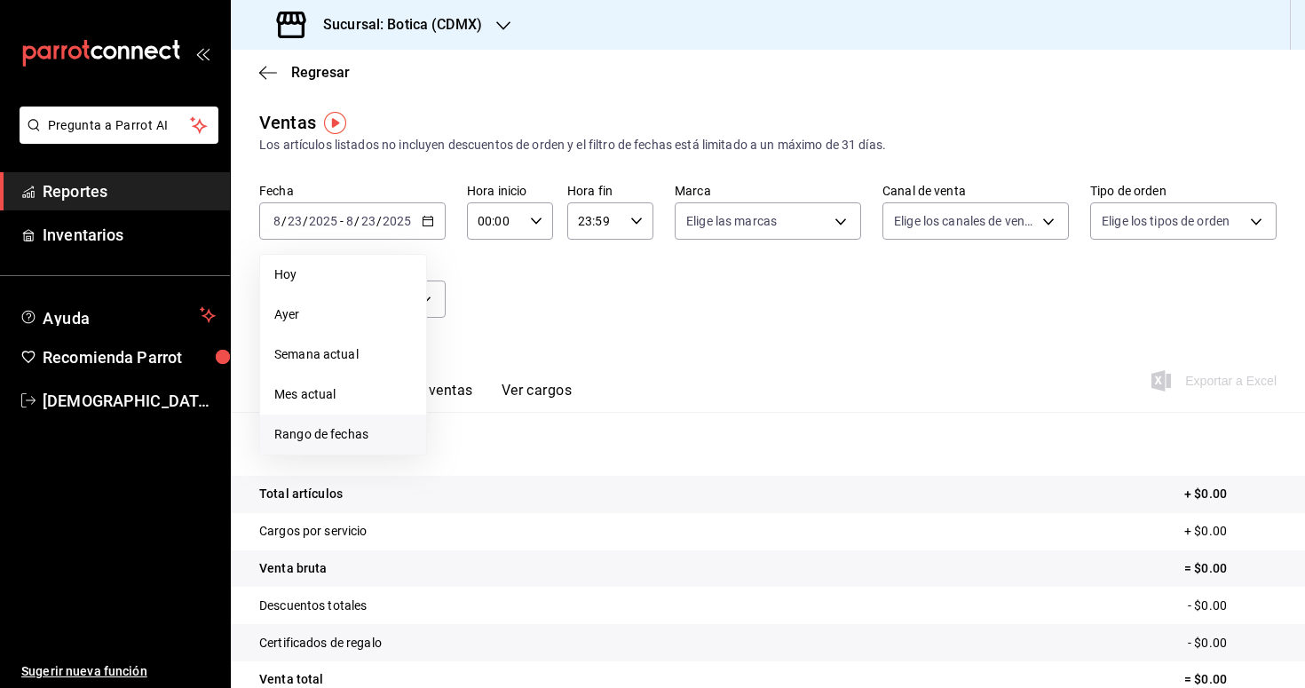
click at [370, 434] on span "Rango de fechas" at bounding box center [343, 434] width 138 height 19
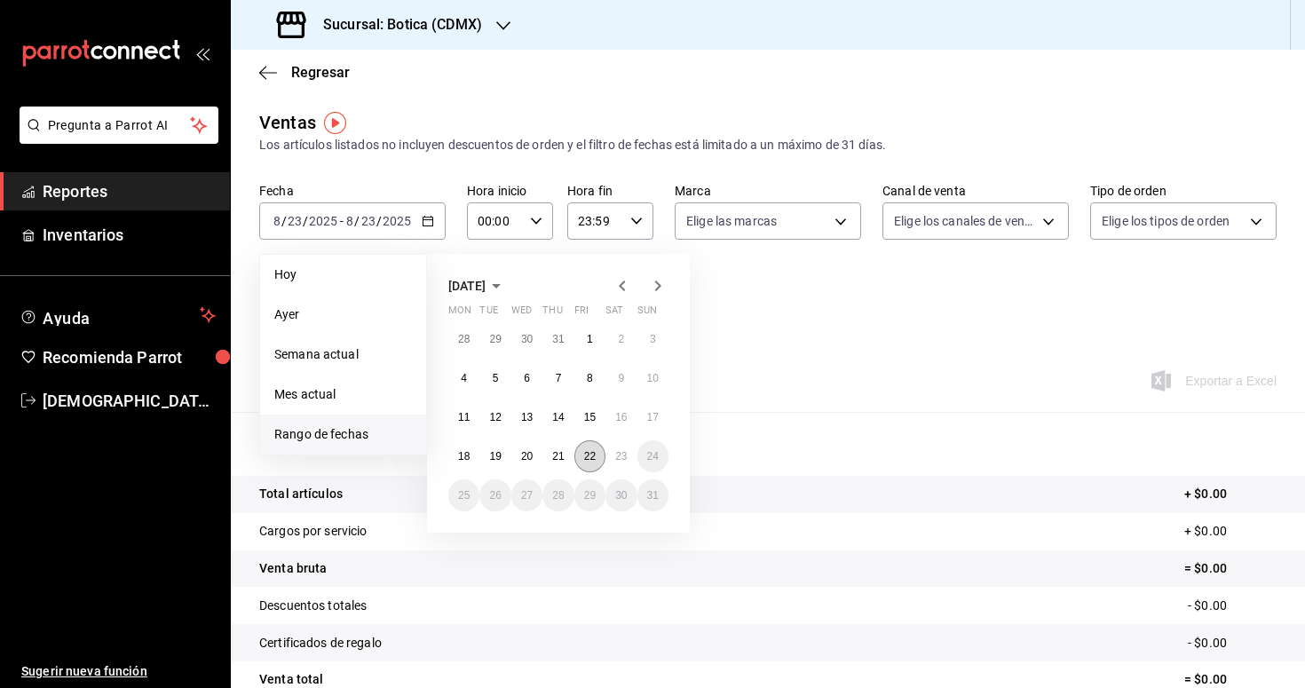
click at [594, 460] on abbr "22" at bounding box center [590, 456] width 12 height 12
click at [624, 461] on abbr "23" at bounding box center [621, 456] width 12 height 12
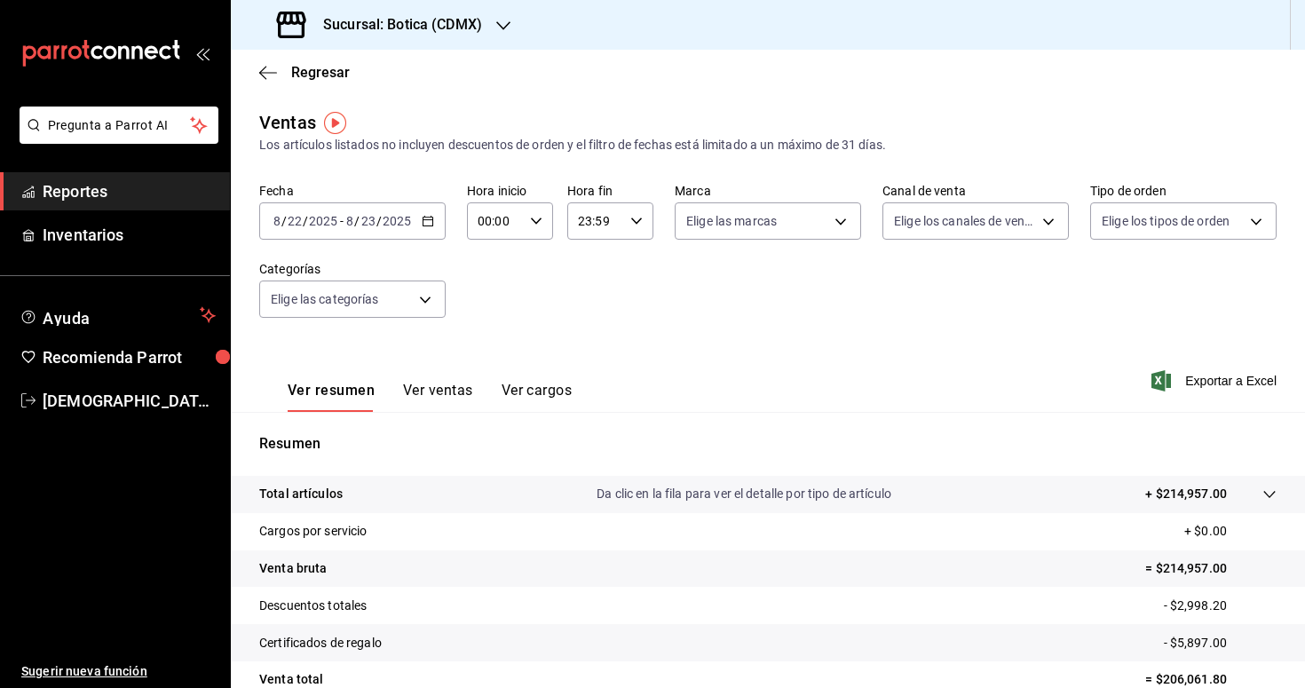
click at [544, 227] on div "00:00 Hora inicio" at bounding box center [510, 220] width 86 height 37
click at [491, 353] on span "03" at bounding box center [488, 352] width 15 height 14
type input "03:00"
click at [640, 318] on div at bounding box center [652, 344] width 1305 height 688
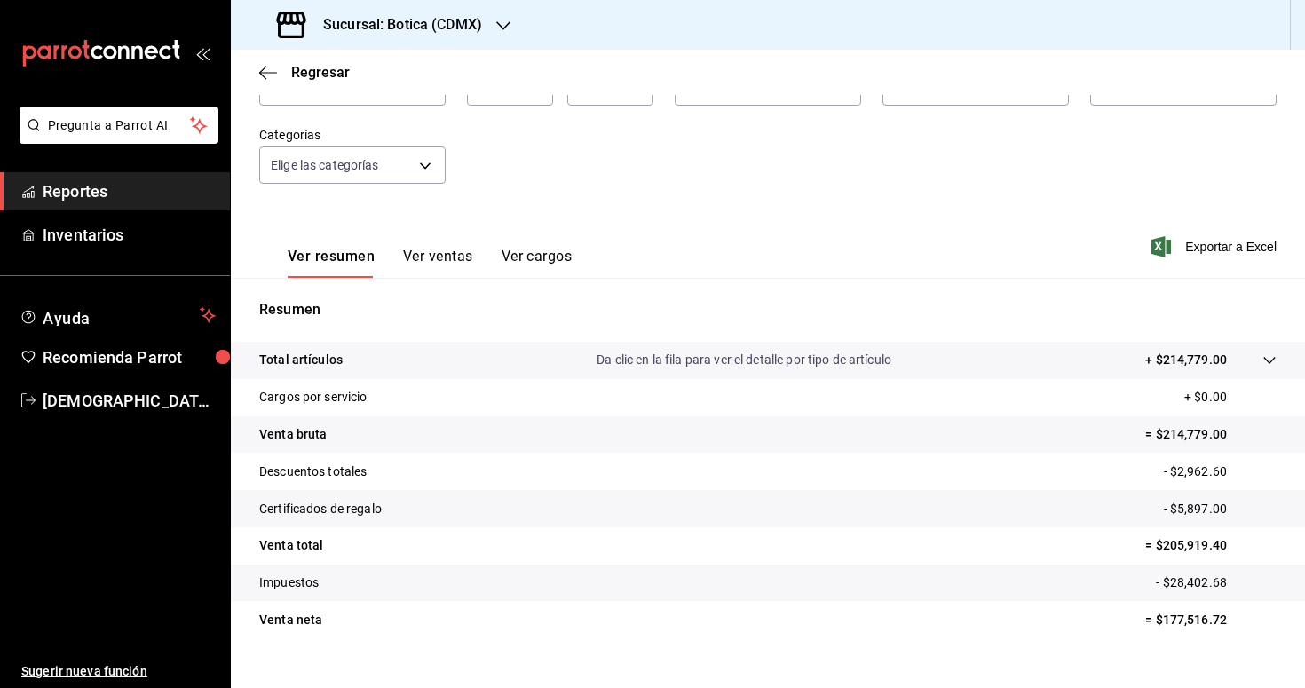
scroll to position [163, 0]
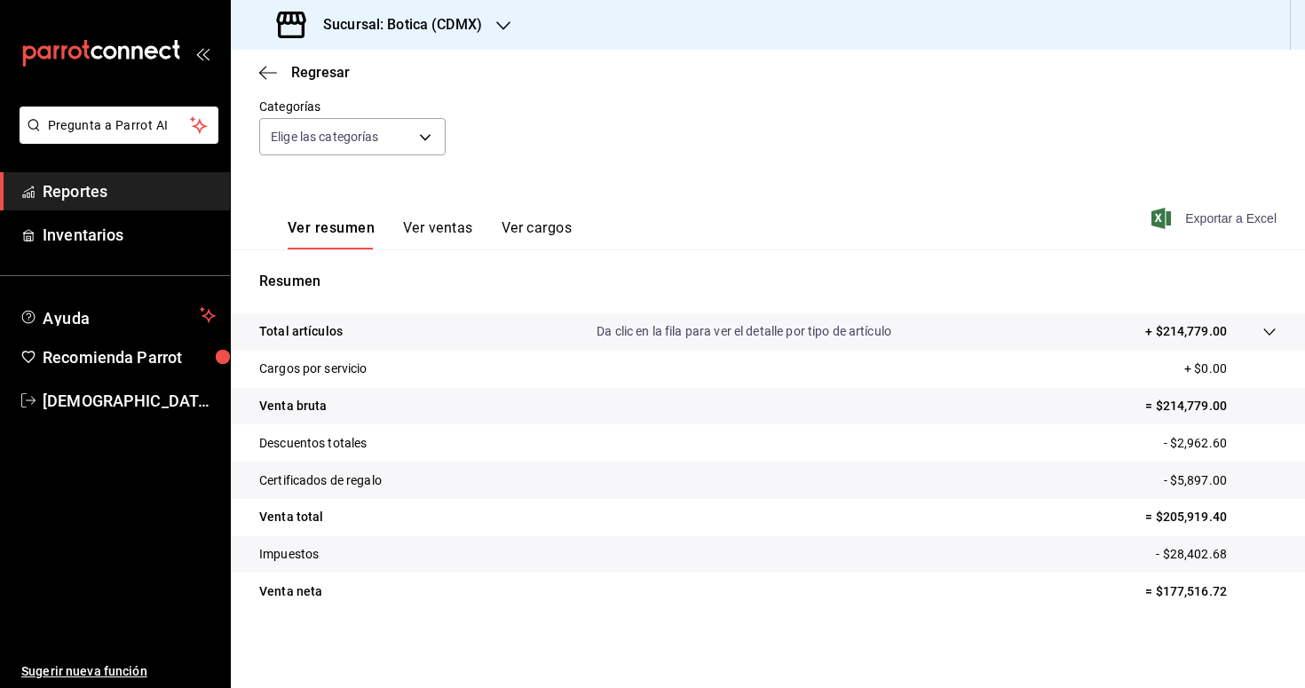
click at [1230, 208] on span "Exportar a Excel" at bounding box center [1216, 218] width 122 height 21
